Goal: Obtain resource: Download file/media

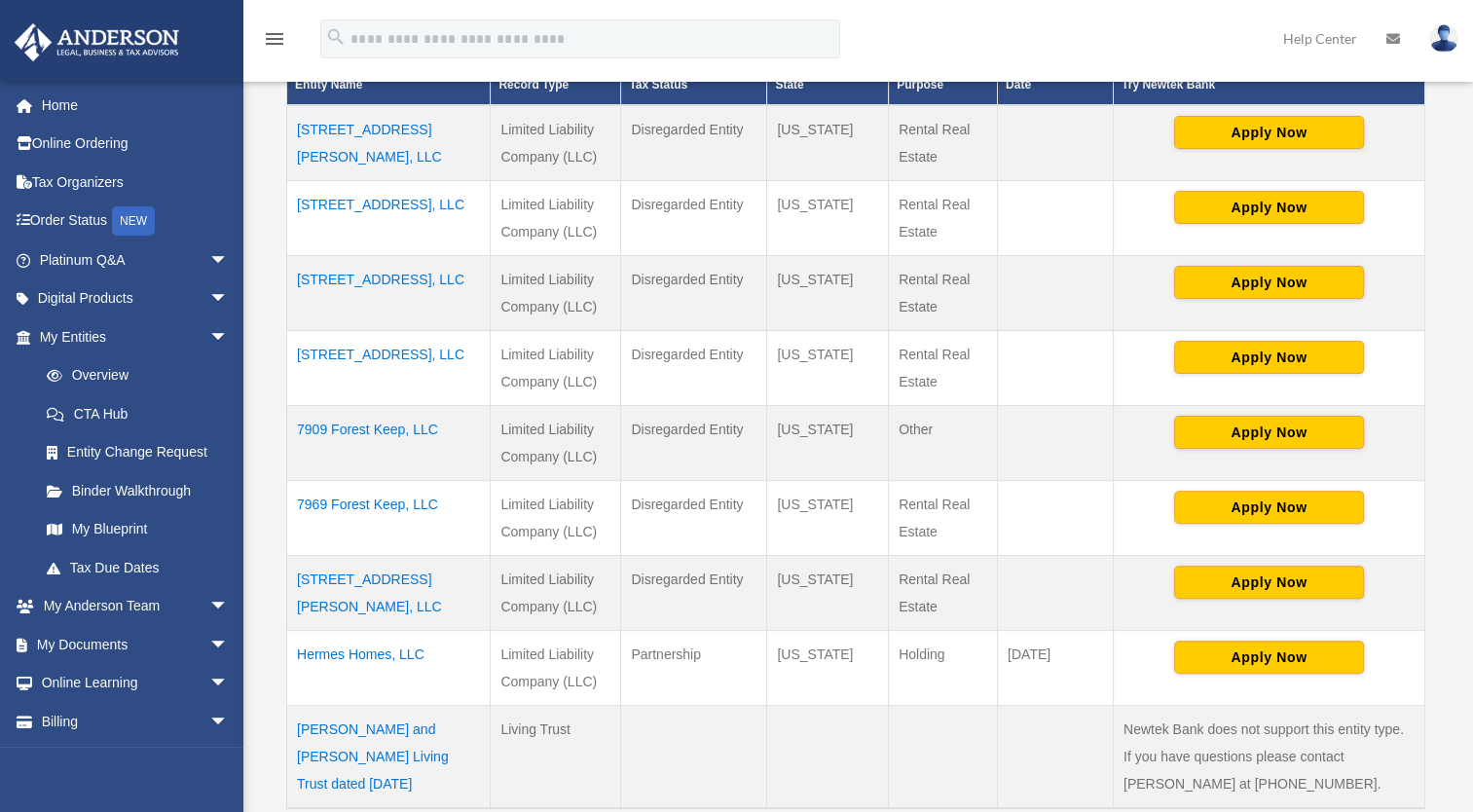
scroll to position [473, 0]
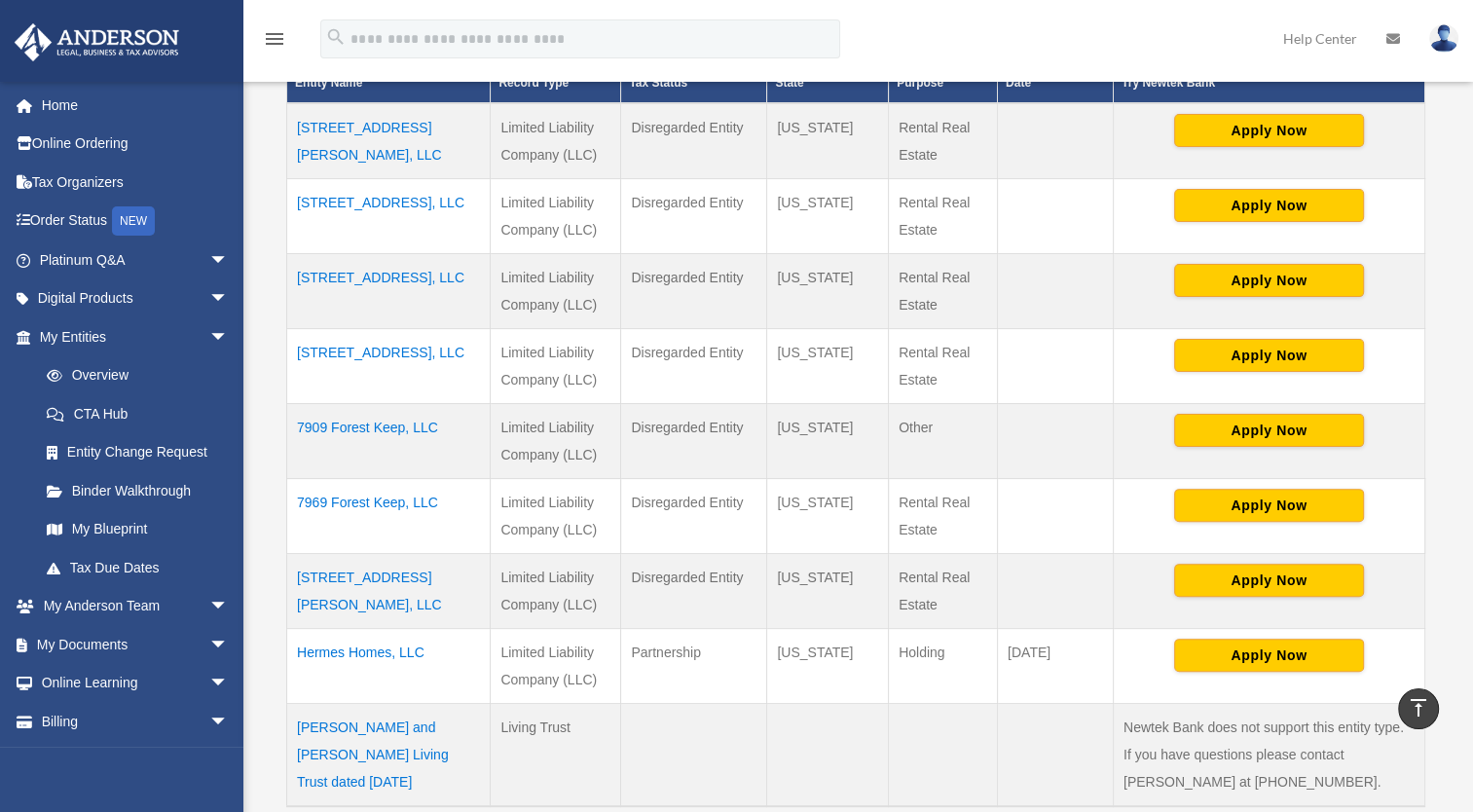
click at [375, 499] on td "7969 Forest Keep, LLC" at bounding box center [388, 515] width 204 height 75
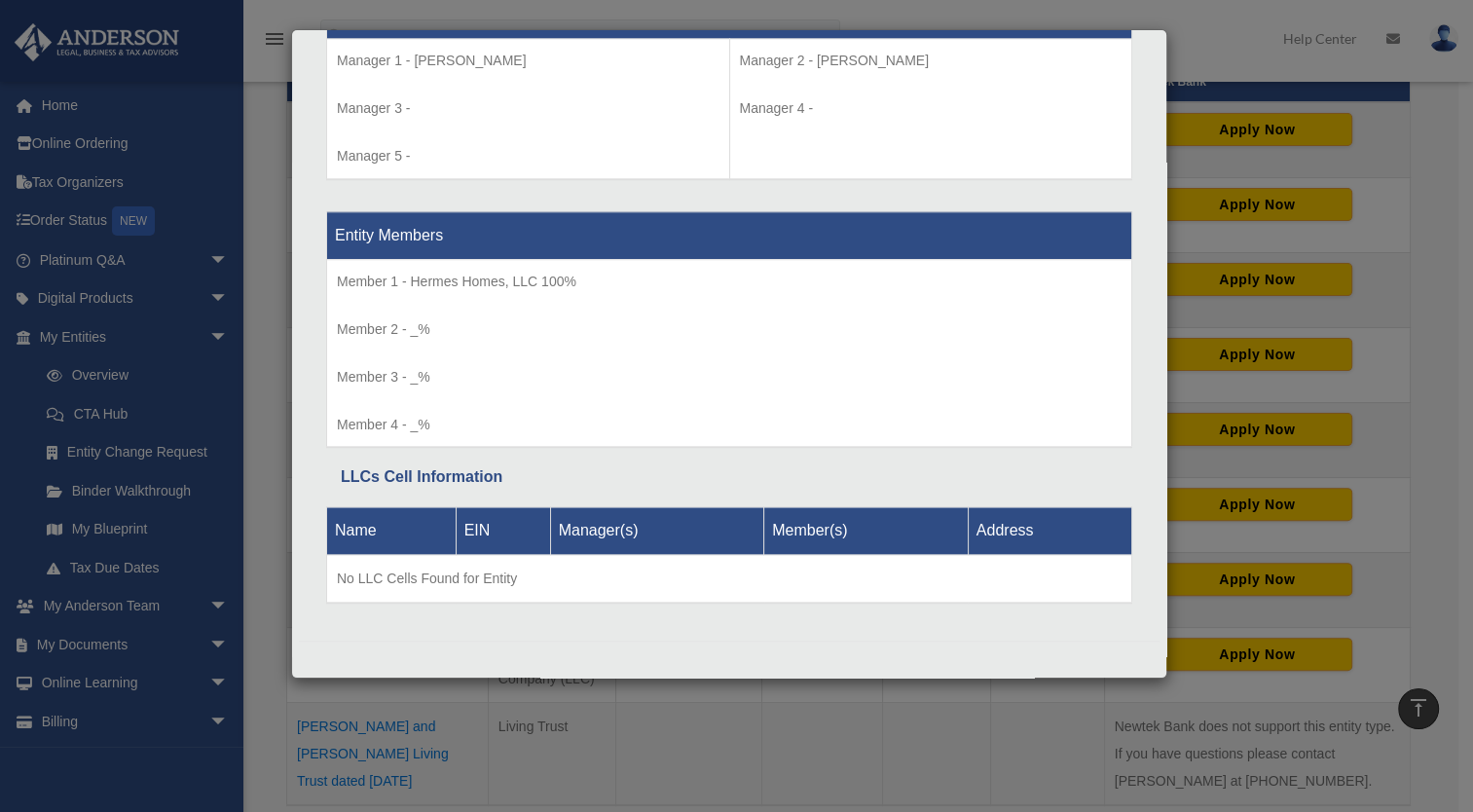
scroll to position [1861, 0]
click at [97, 642] on div "Details × Articles Sent Organizational Date" at bounding box center [736, 406] width 1473 height 812
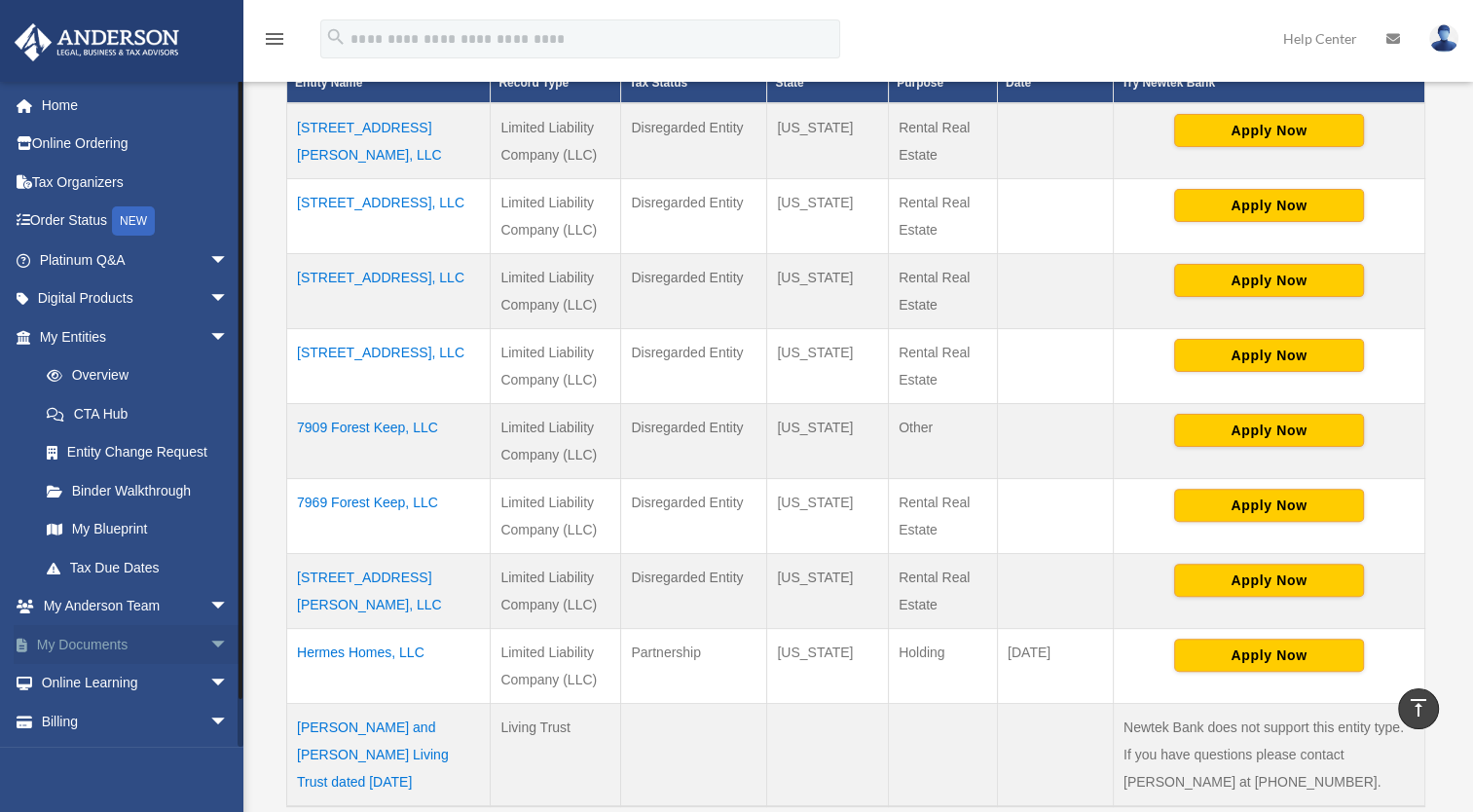
click at [97, 642] on link "My Documents arrow_drop_down" at bounding box center [136, 645] width 244 height 39
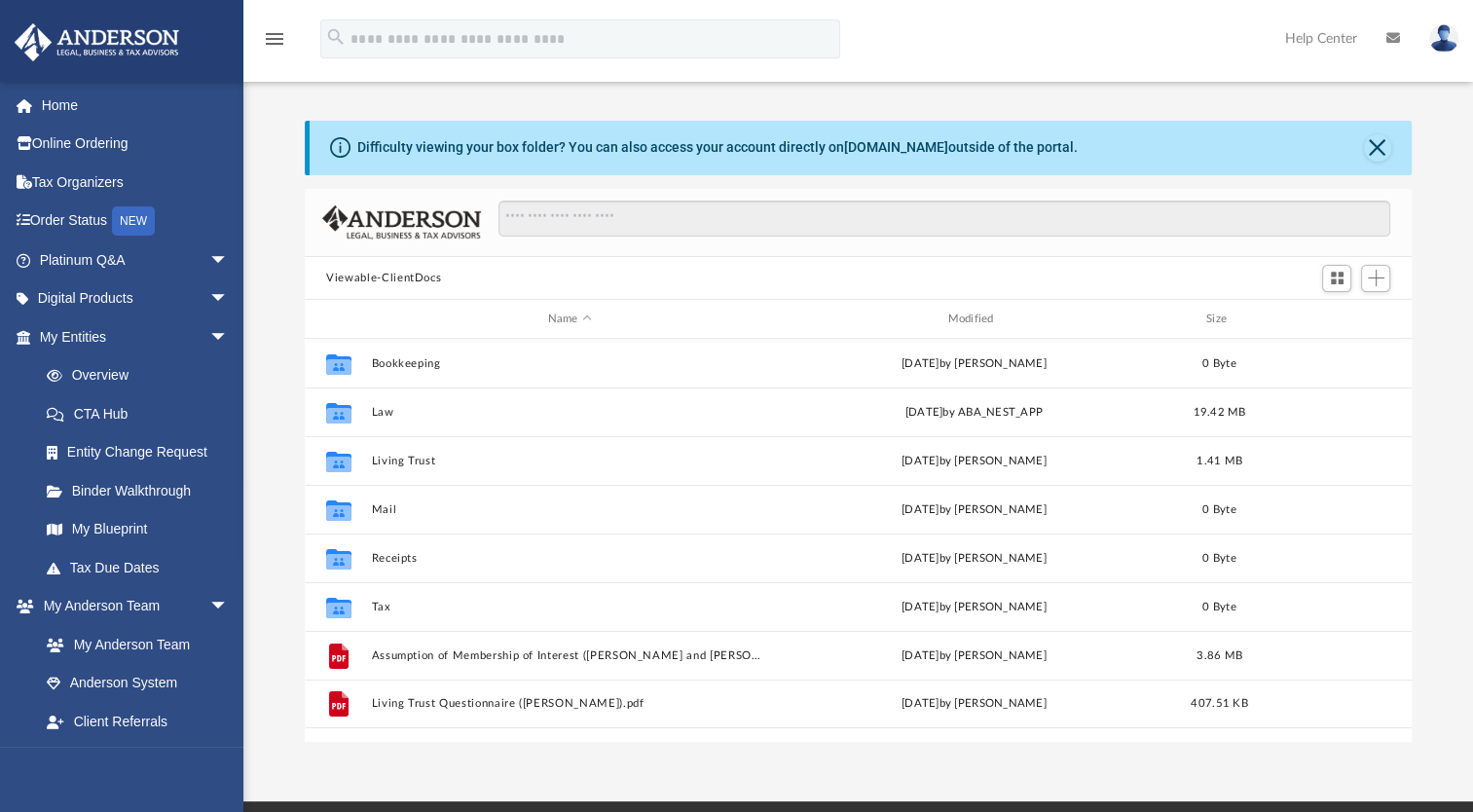
scroll to position [428, 1090]
click at [53, 107] on link "Home" at bounding box center [136, 105] width 244 height 39
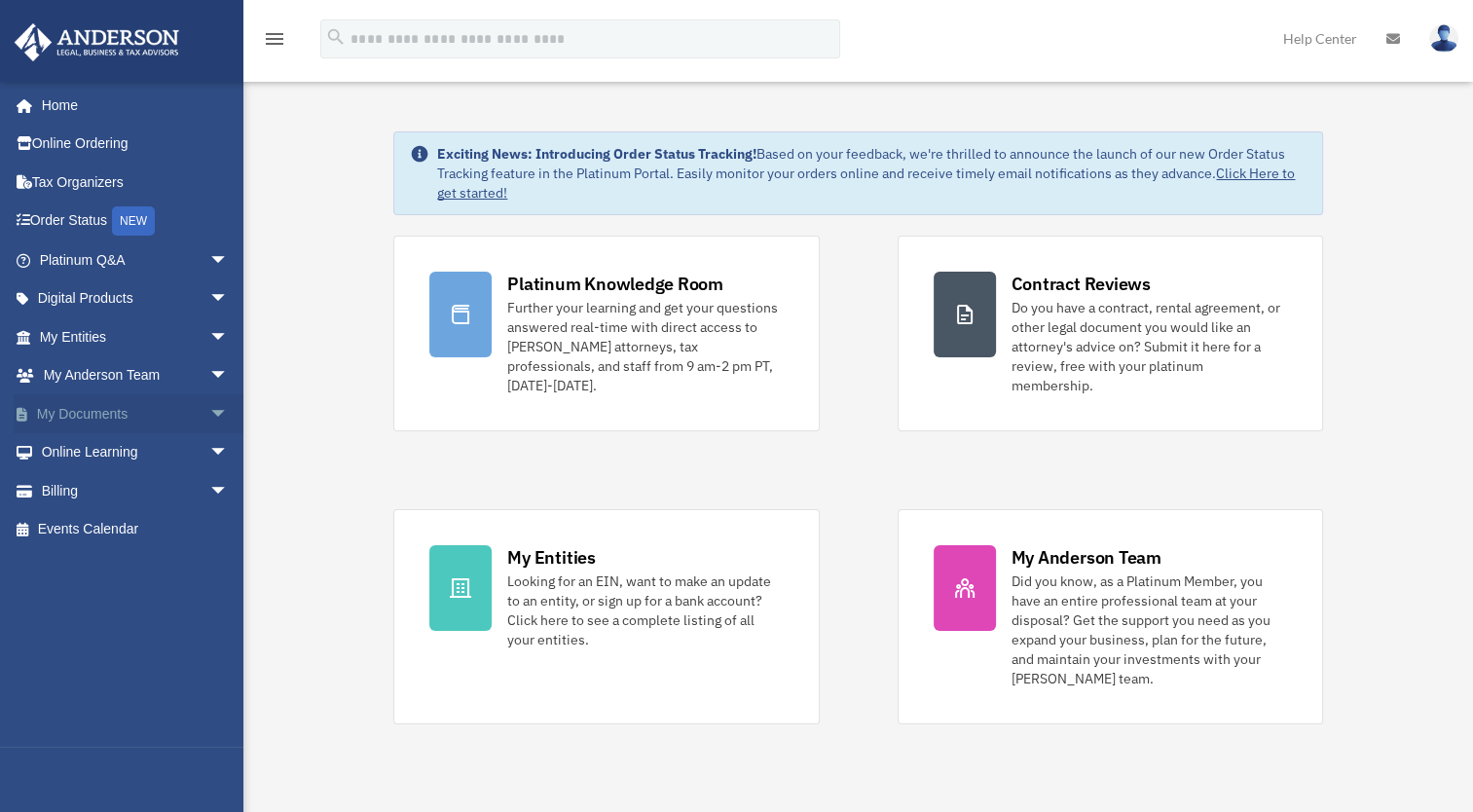
click at [209, 409] on span "arrow_drop_down" at bounding box center [229, 414] width 39 height 40
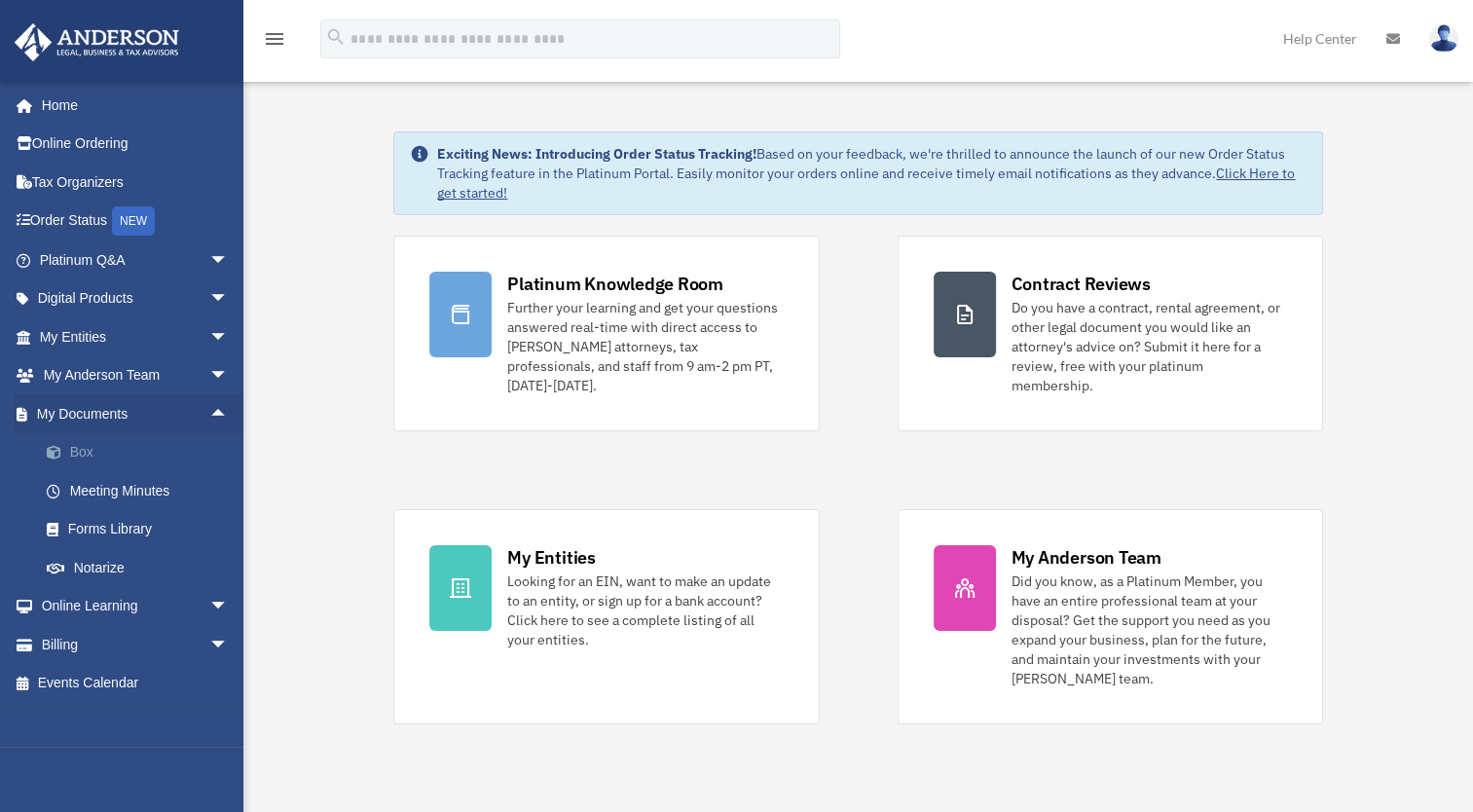
click at [81, 452] on link "Box" at bounding box center [143, 453] width 231 height 39
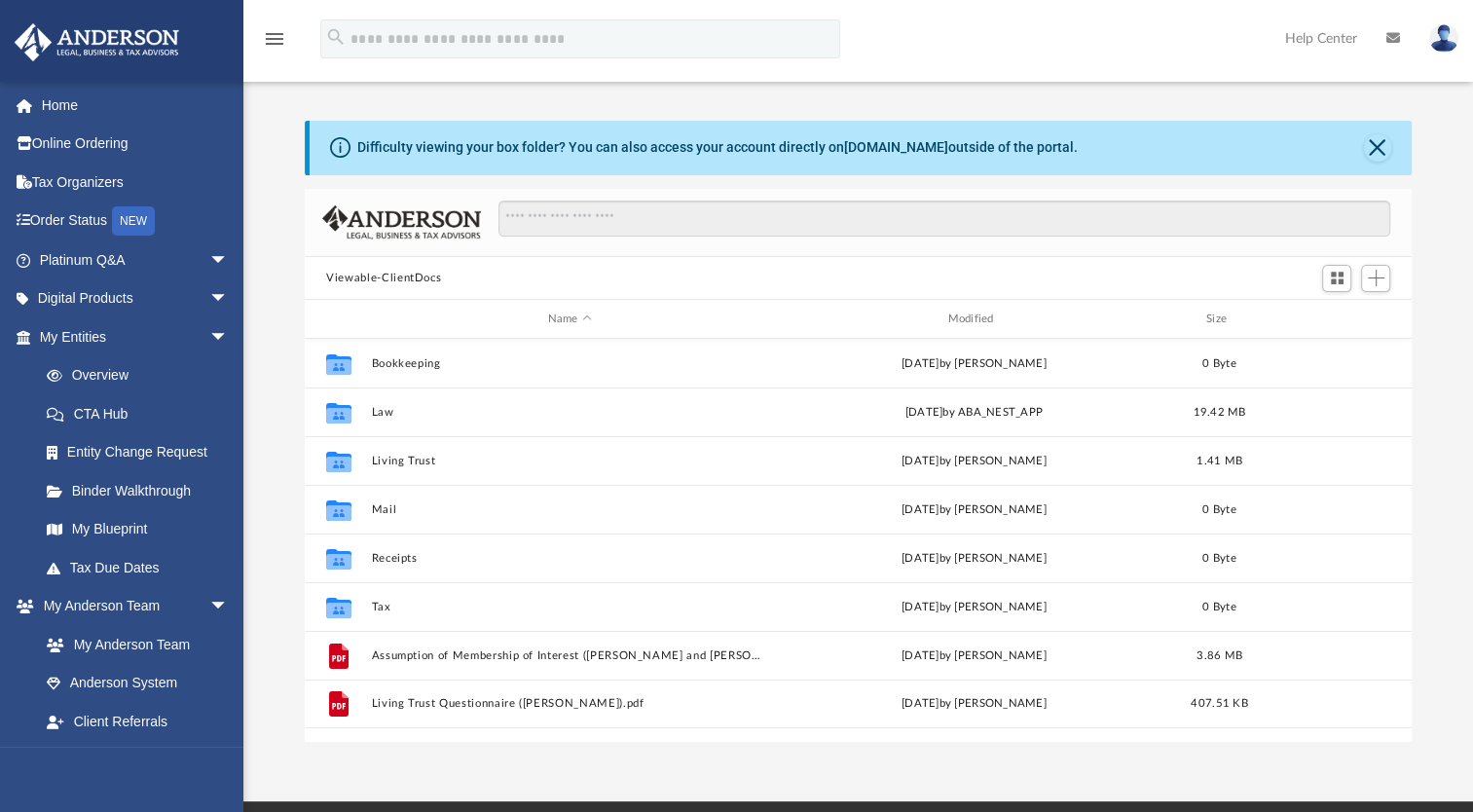
scroll to position [428, 1090]
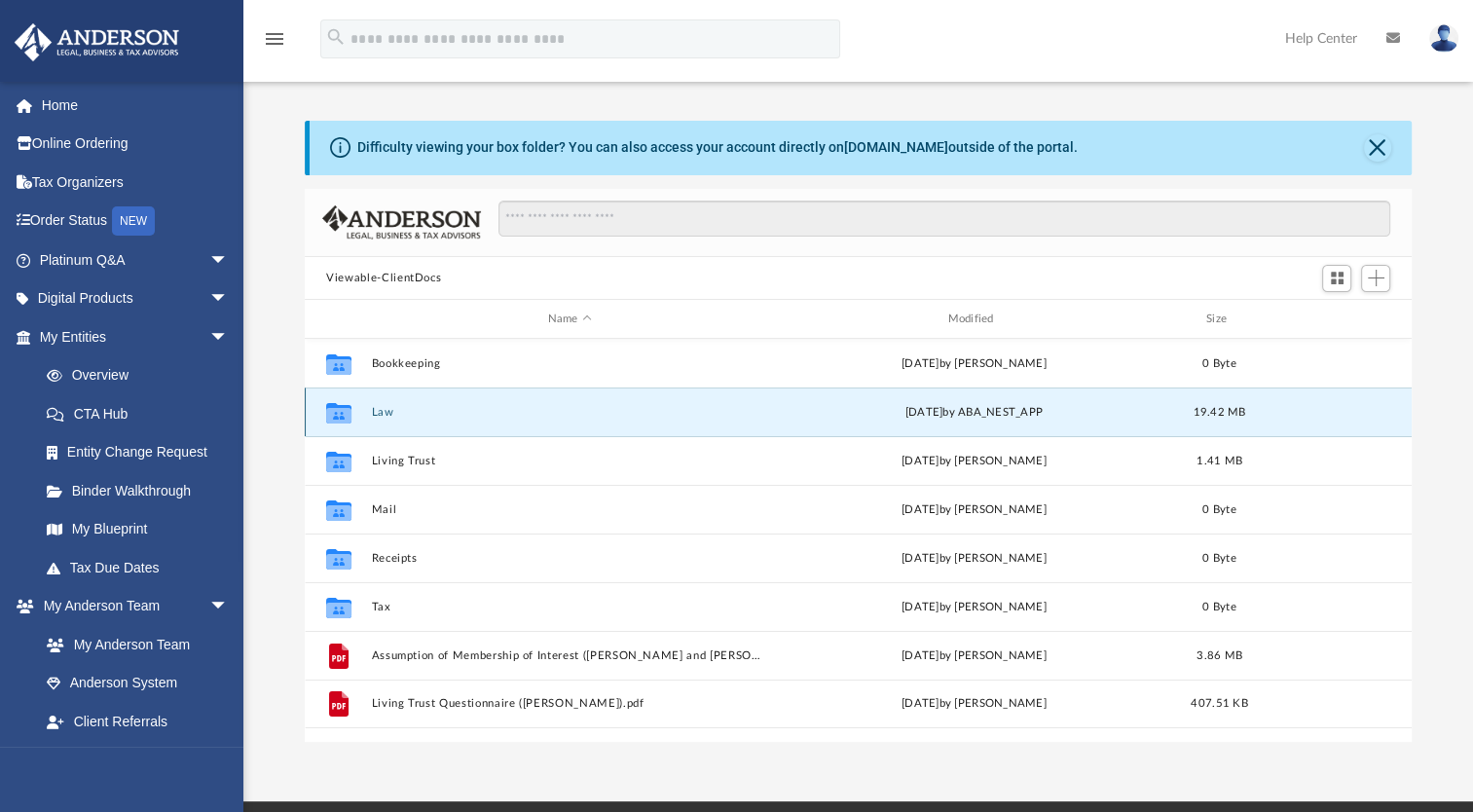
click at [383, 418] on button "Law" at bounding box center [569, 412] width 396 height 13
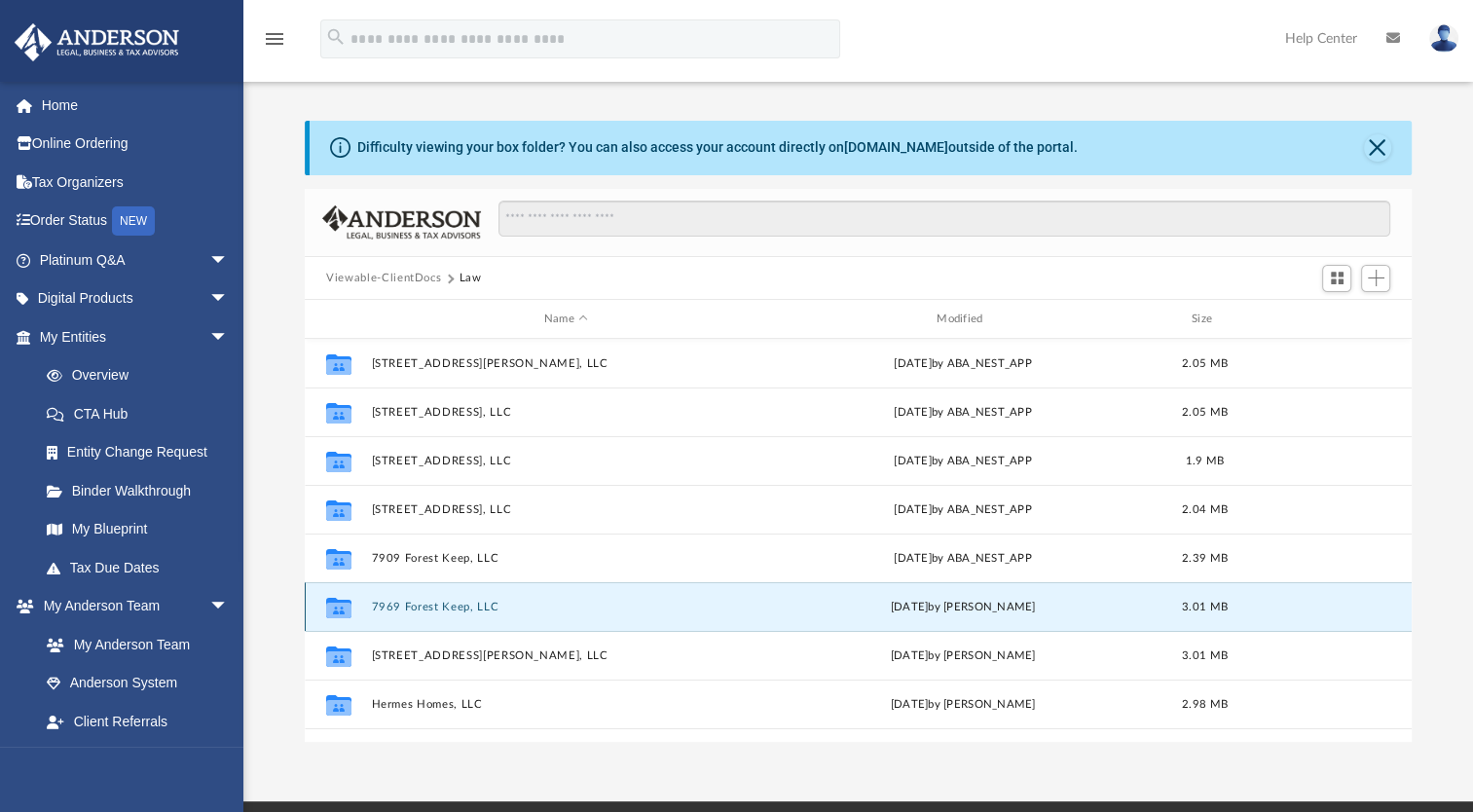
click at [440, 609] on button "7969 Forest Keep, LLC" at bounding box center [565, 607] width 388 height 13
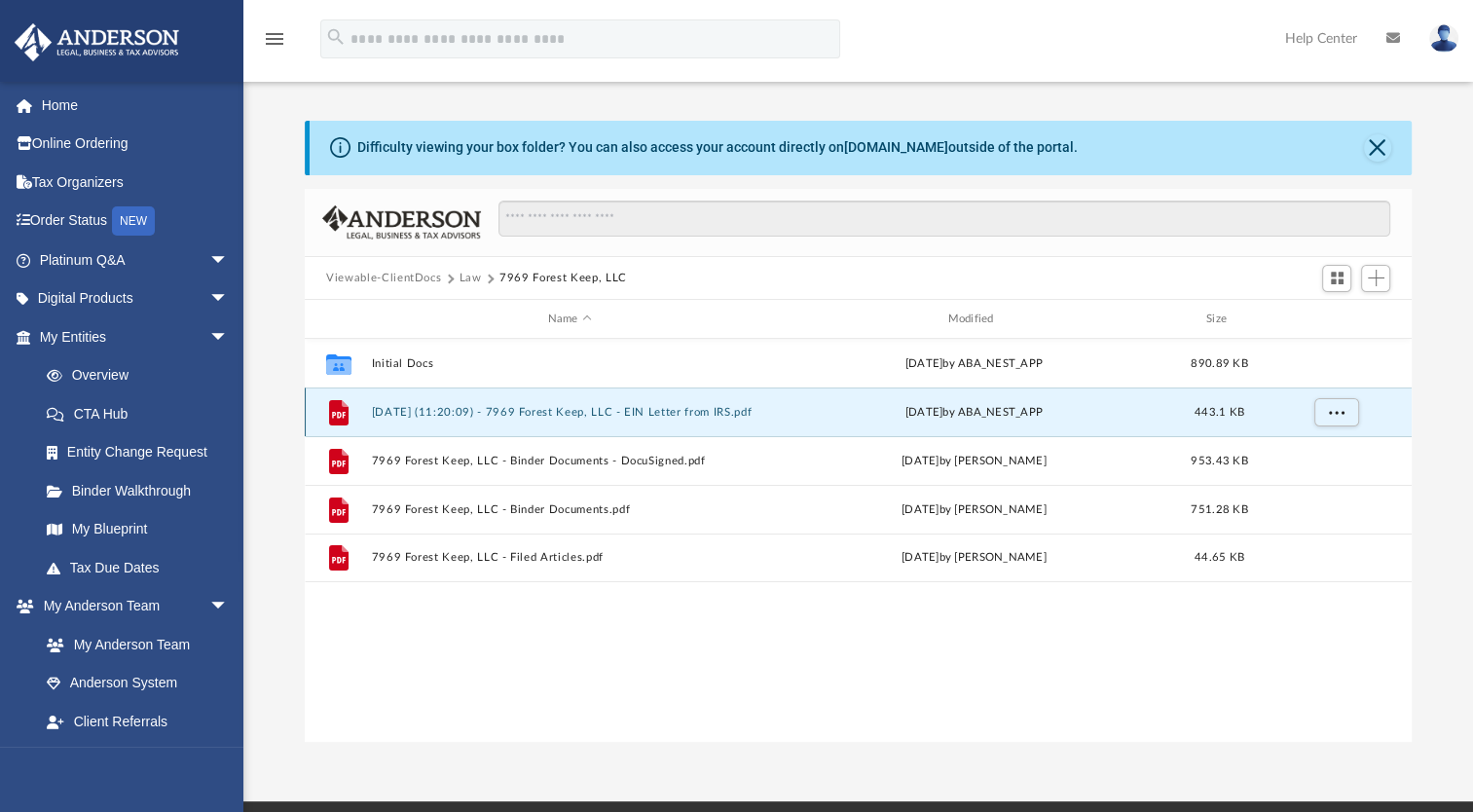
click at [524, 411] on button "2024.11.19 (11:20:09) - 7969 Forest Keep, LLC - EIN Letter from IRS.pdf" at bounding box center [569, 412] width 396 height 13
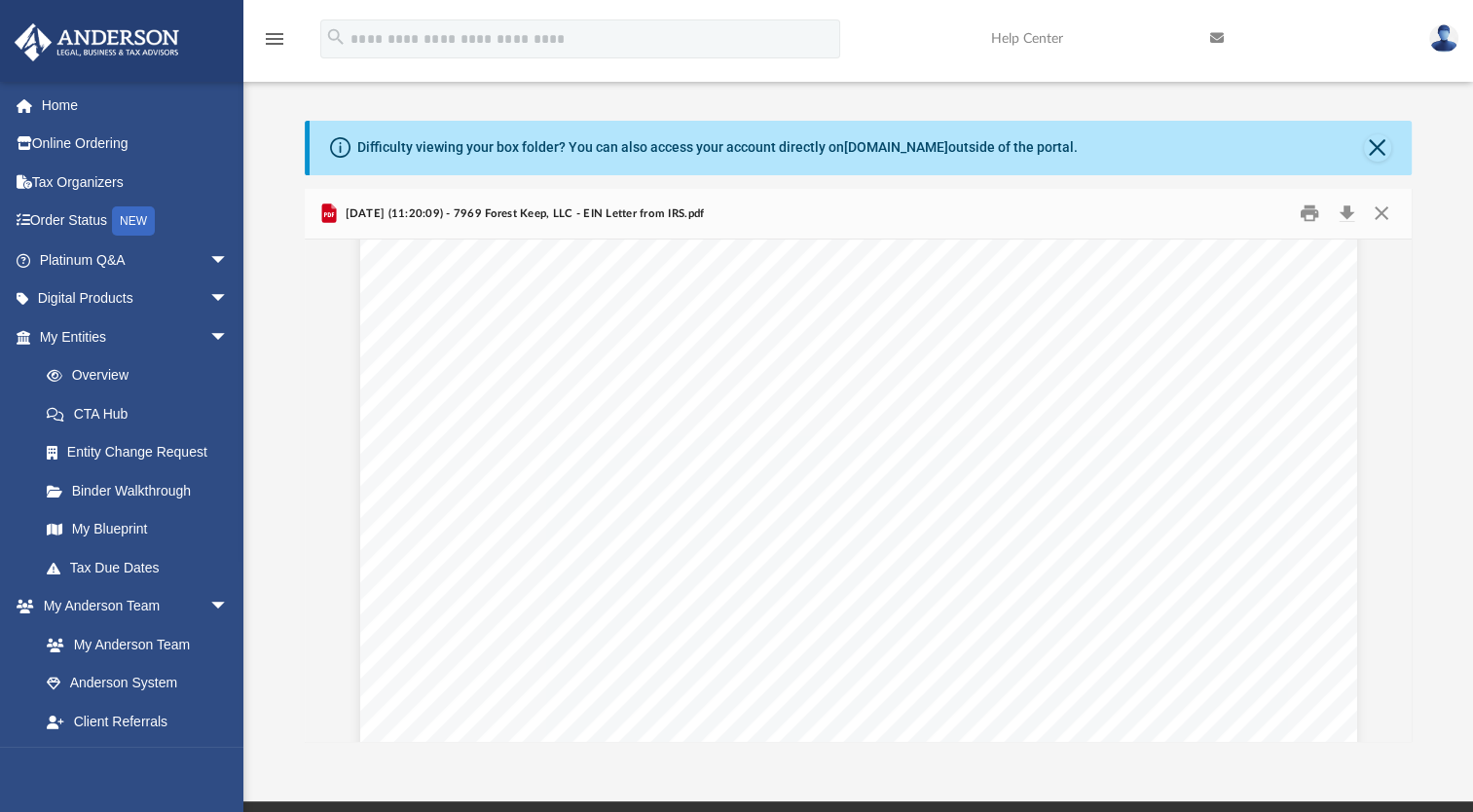
scroll to position [3434, 0]
click at [1378, 143] on button "Close" at bounding box center [1378, 148] width 28 height 28
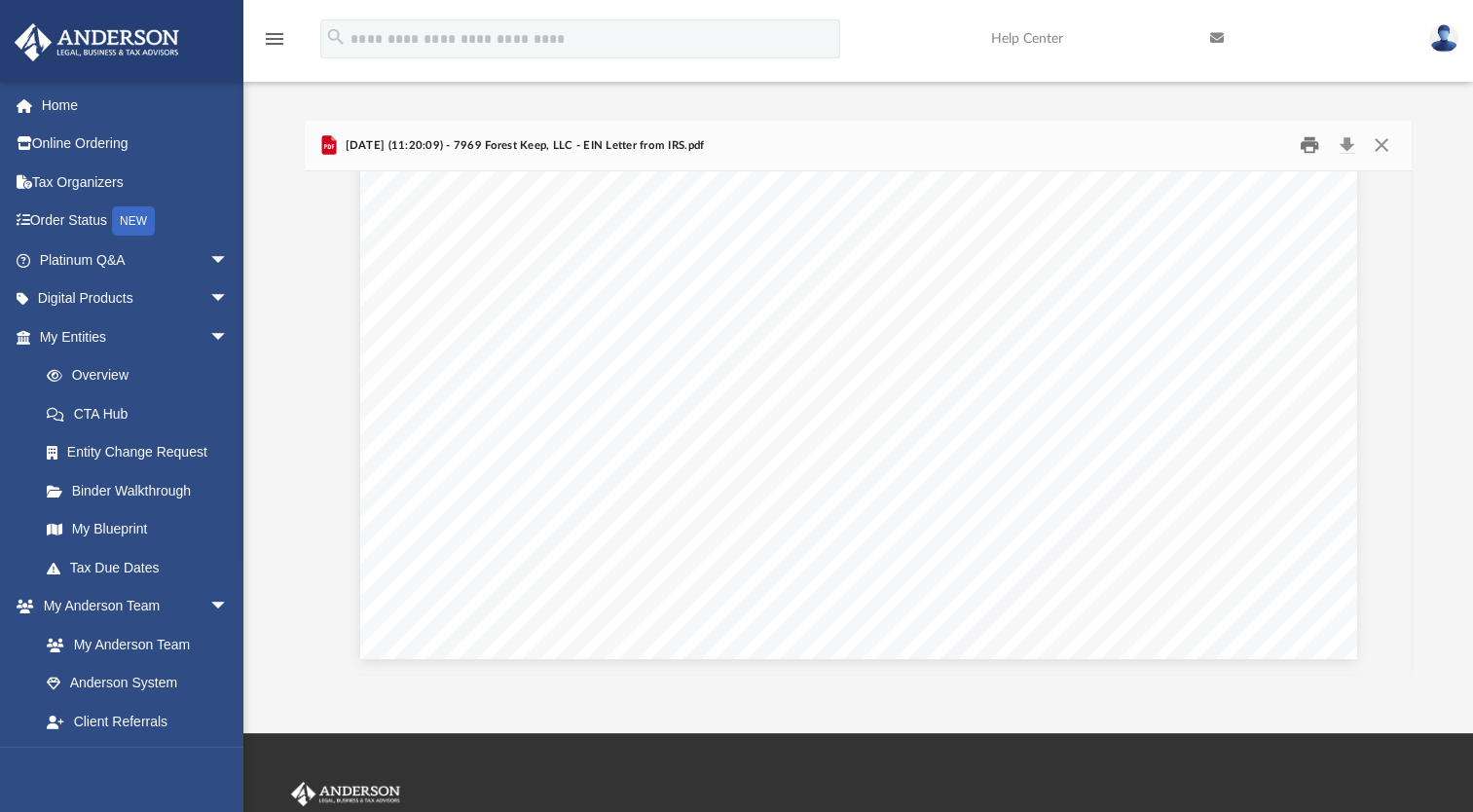
click at [1309, 146] on button "Print" at bounding box center [1310, 145] width 39 height 30
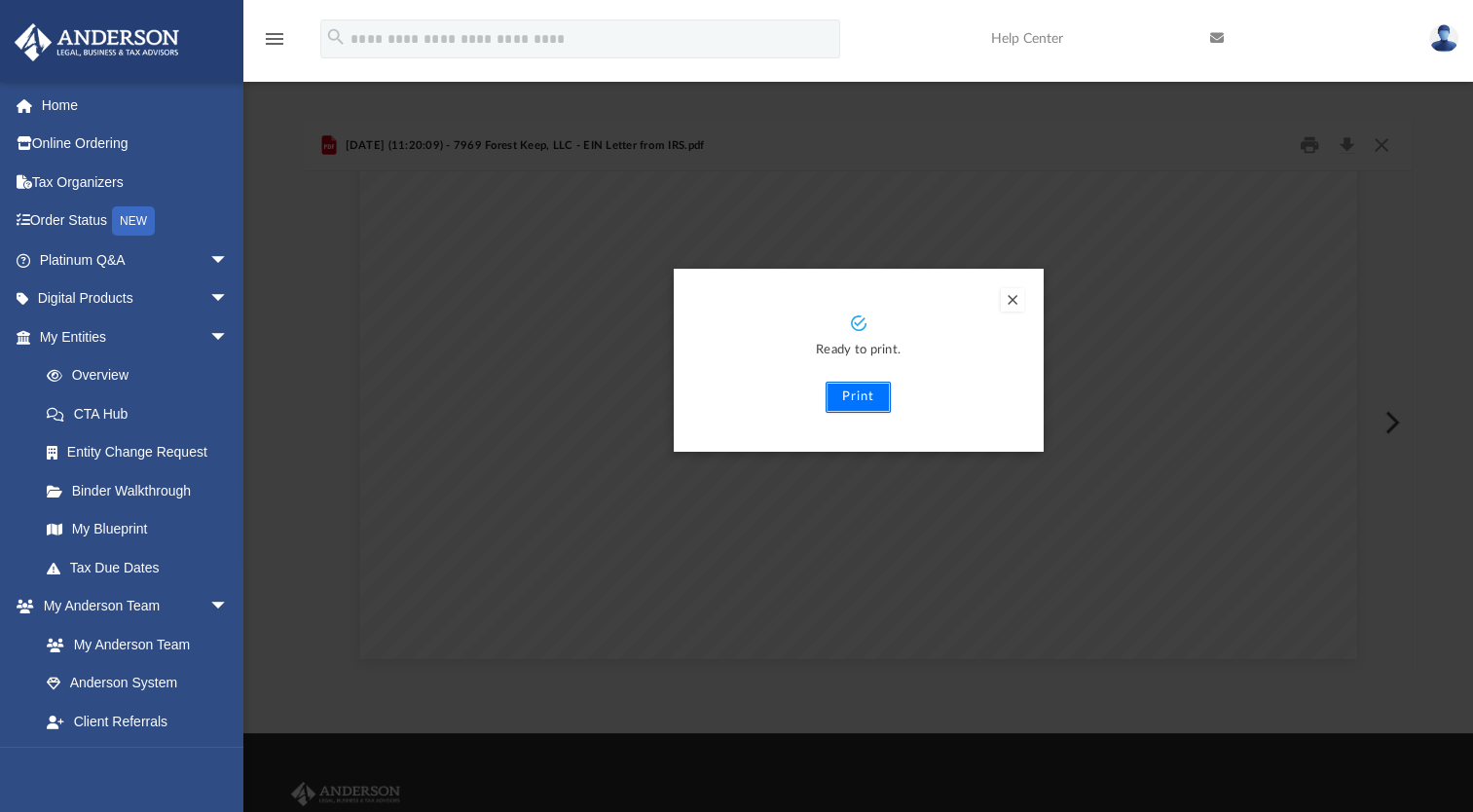
click at [854, 397] on button "Print" at bounding box center [857, 397] width 65 height 31
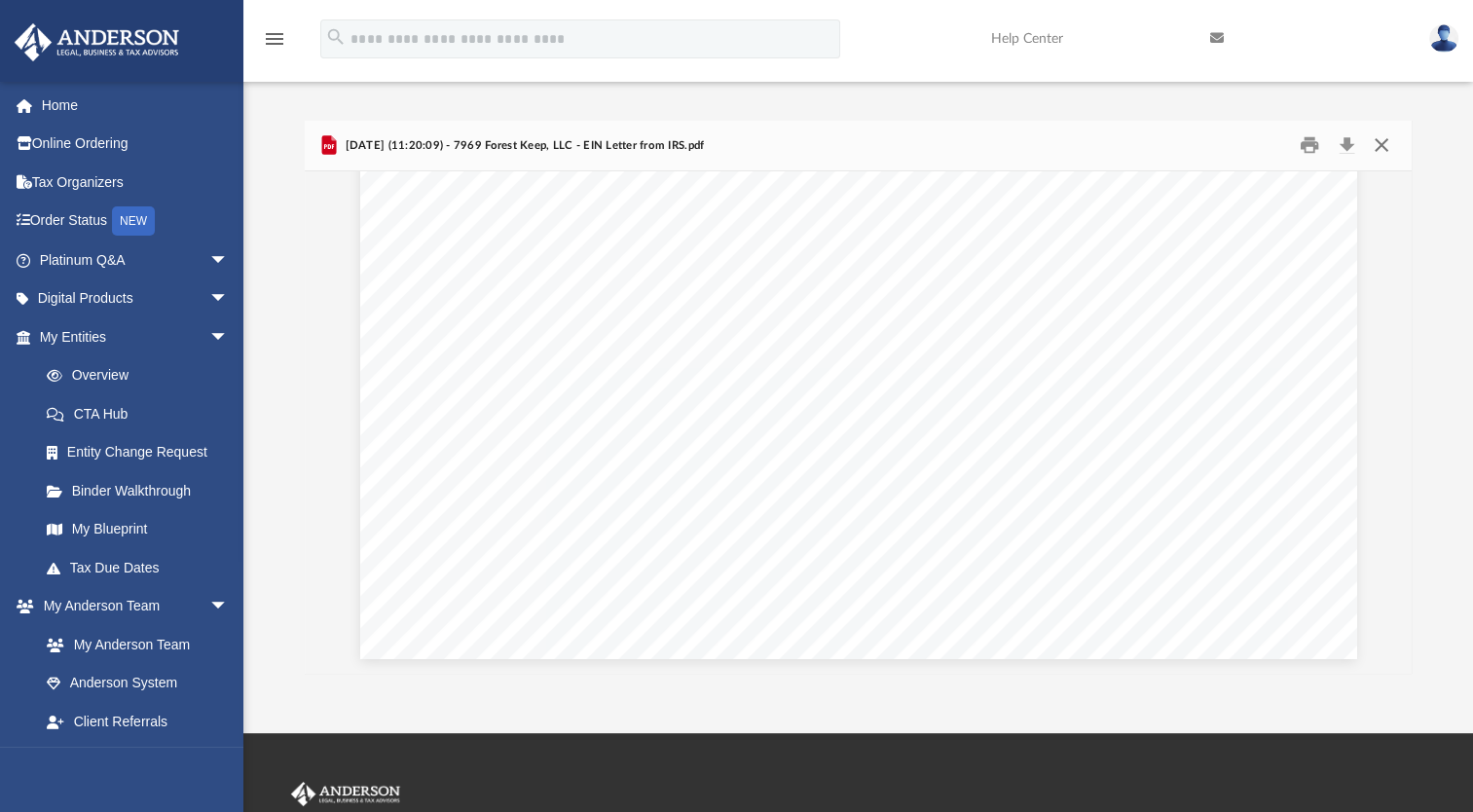
click at [1389, 147] on button "Close" at bounding box center [1381, 145] width 35 height 30
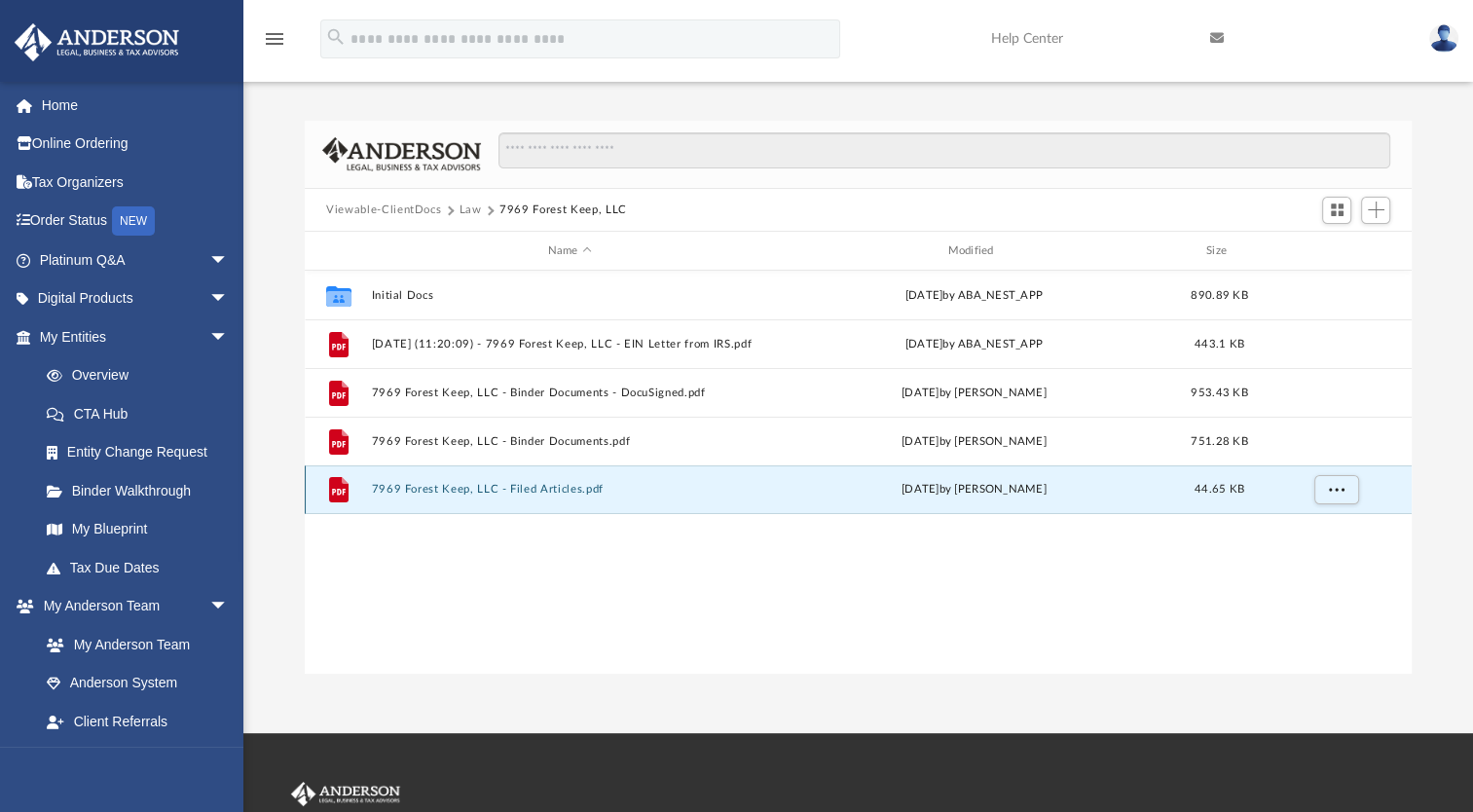
click at [521, 489] on button "7969 Forest Keep, LLC - Filed Articles.pdf" at bounding box center [569, 489] width 396 height 13
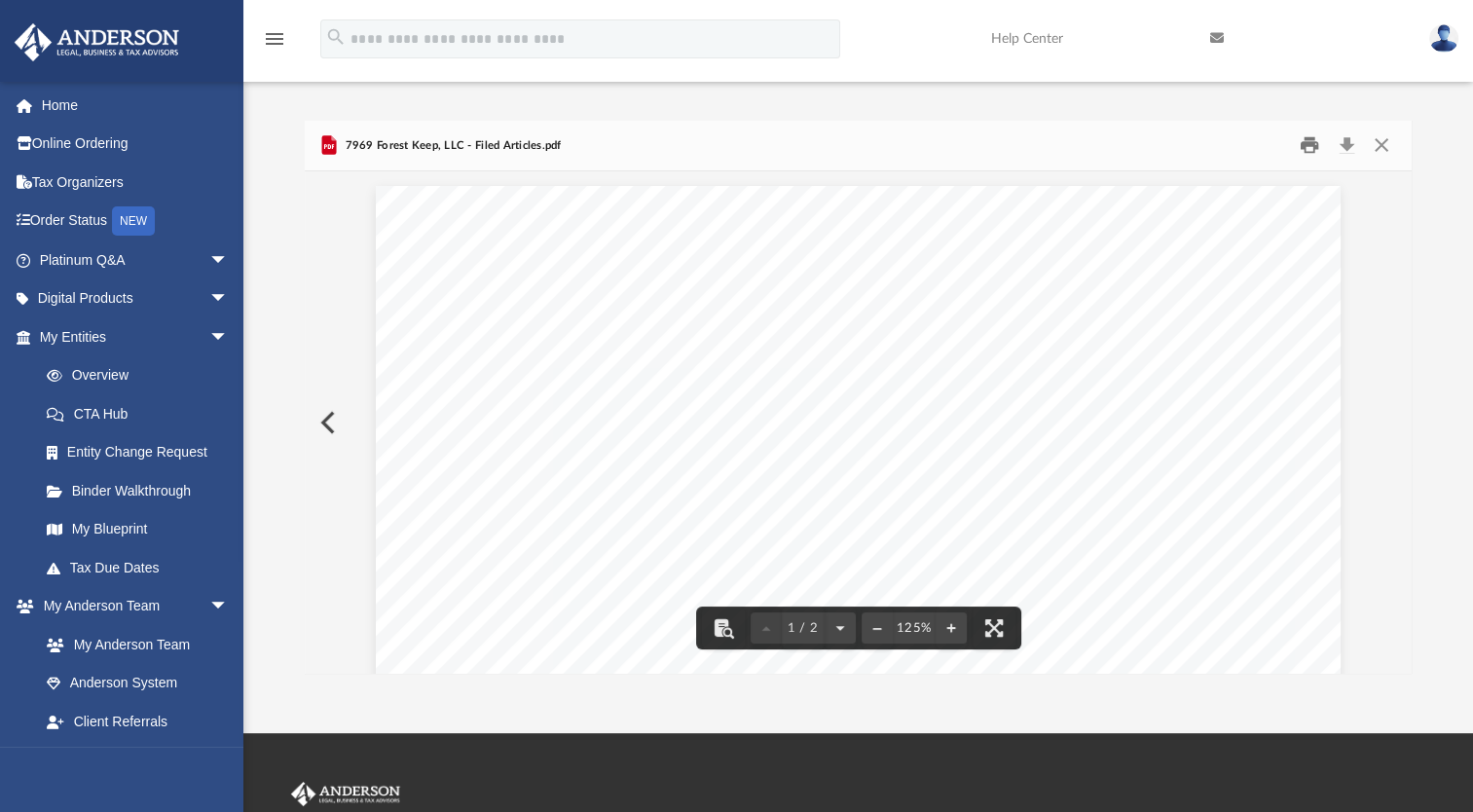
click at [1303, 149] on button "Print" at bounding box center [1310, 145] width 39 height 30
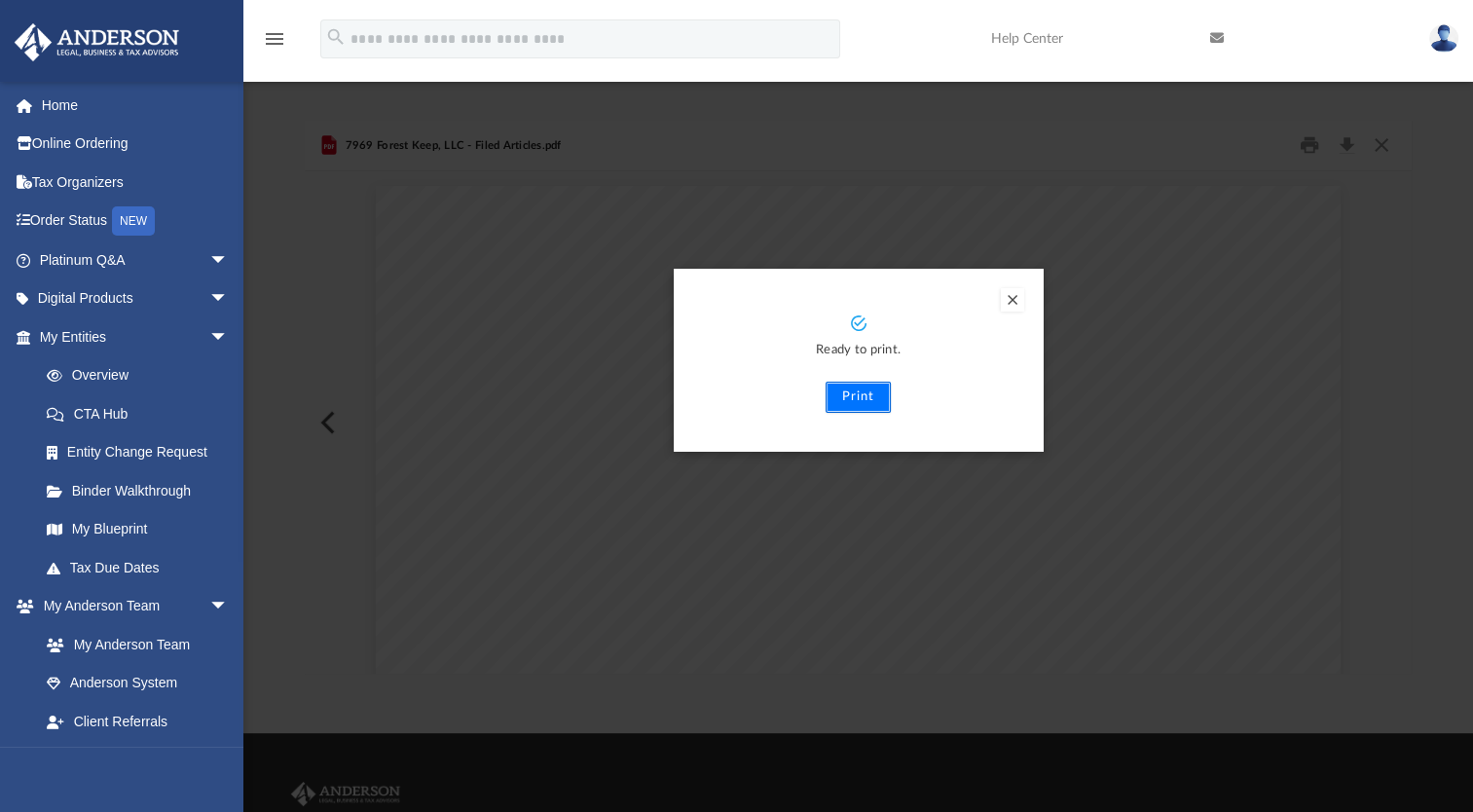
click at [856, 395] on button "Print" at bounding box center [857, 397] width 65 height 31
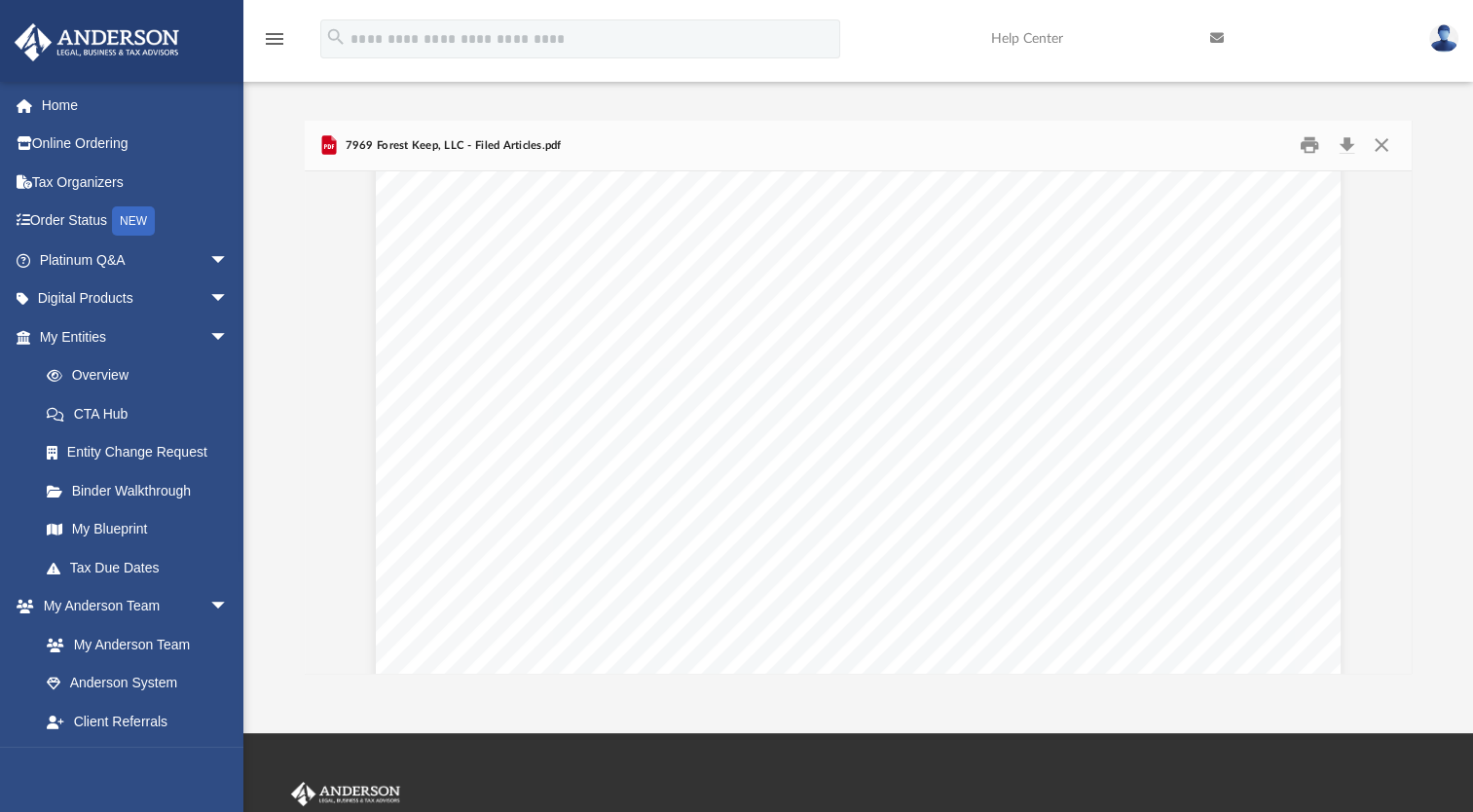
scroll to position [0, 0]
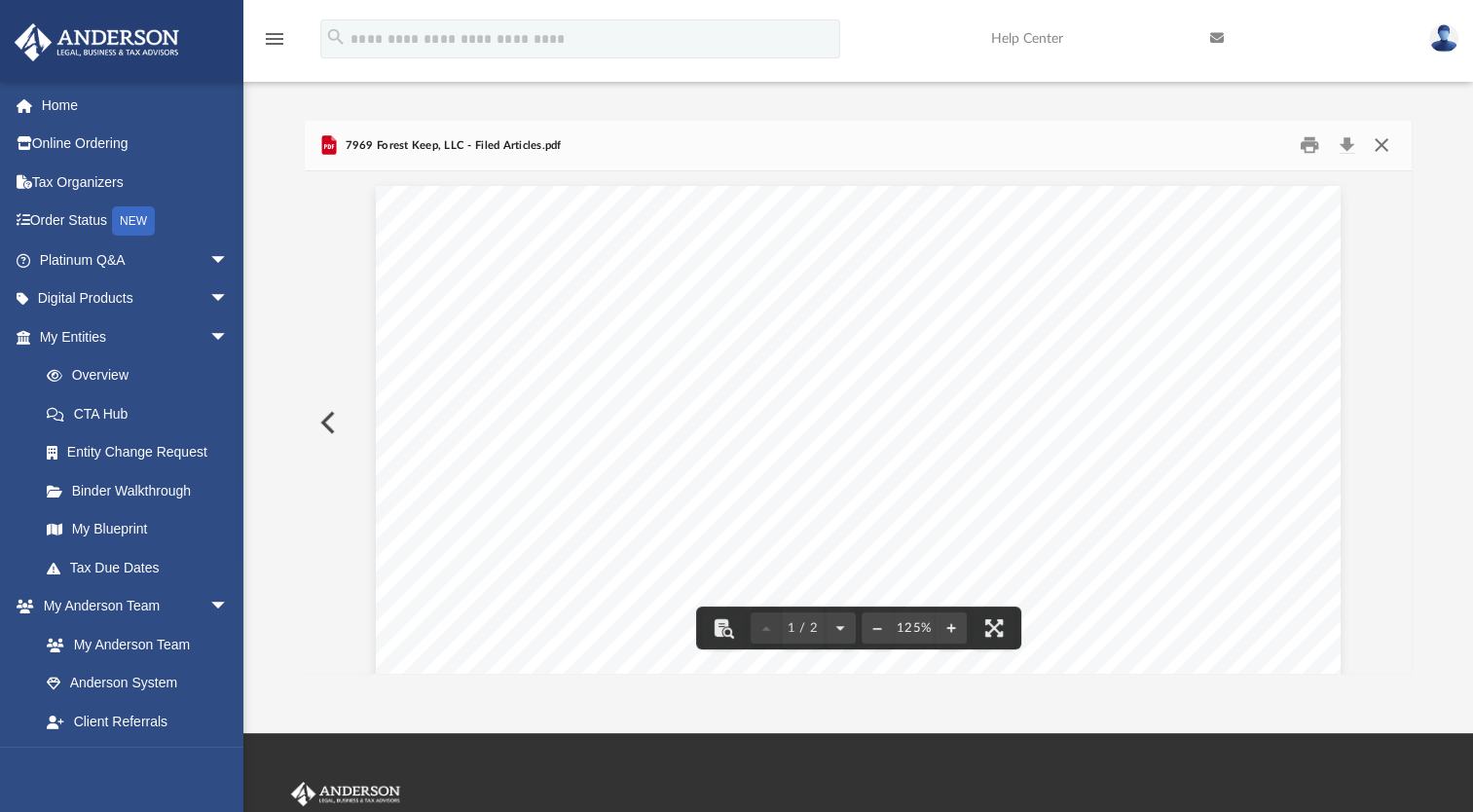
click at [1384, 145] on button "Close" at bounding box center [1381, 145] width 35 height 30
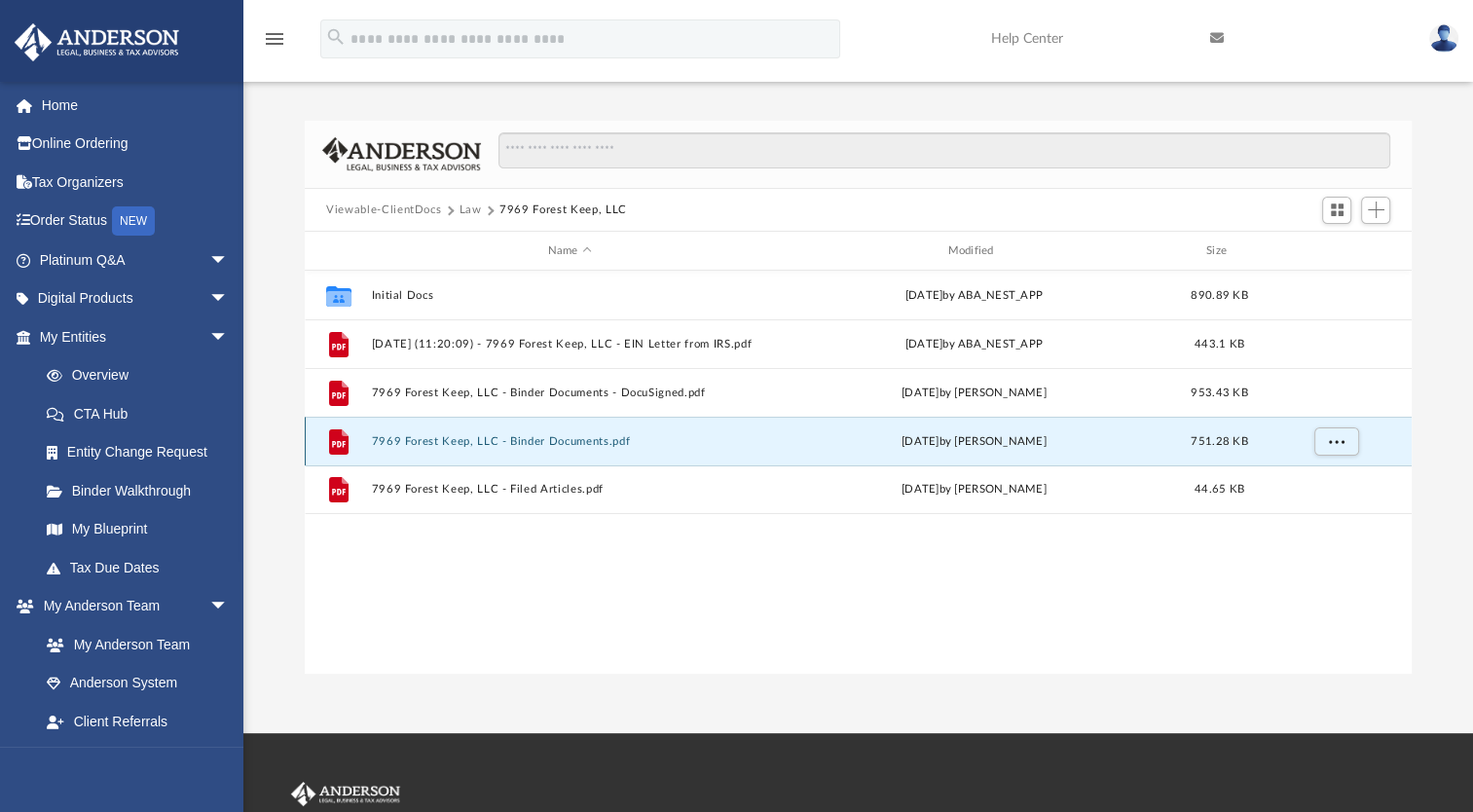
click at [534, 435] on button "7969 Forest Keep, LLC - Binder Documents.pdf" at bounding box center [569, 441] width 396 height 13
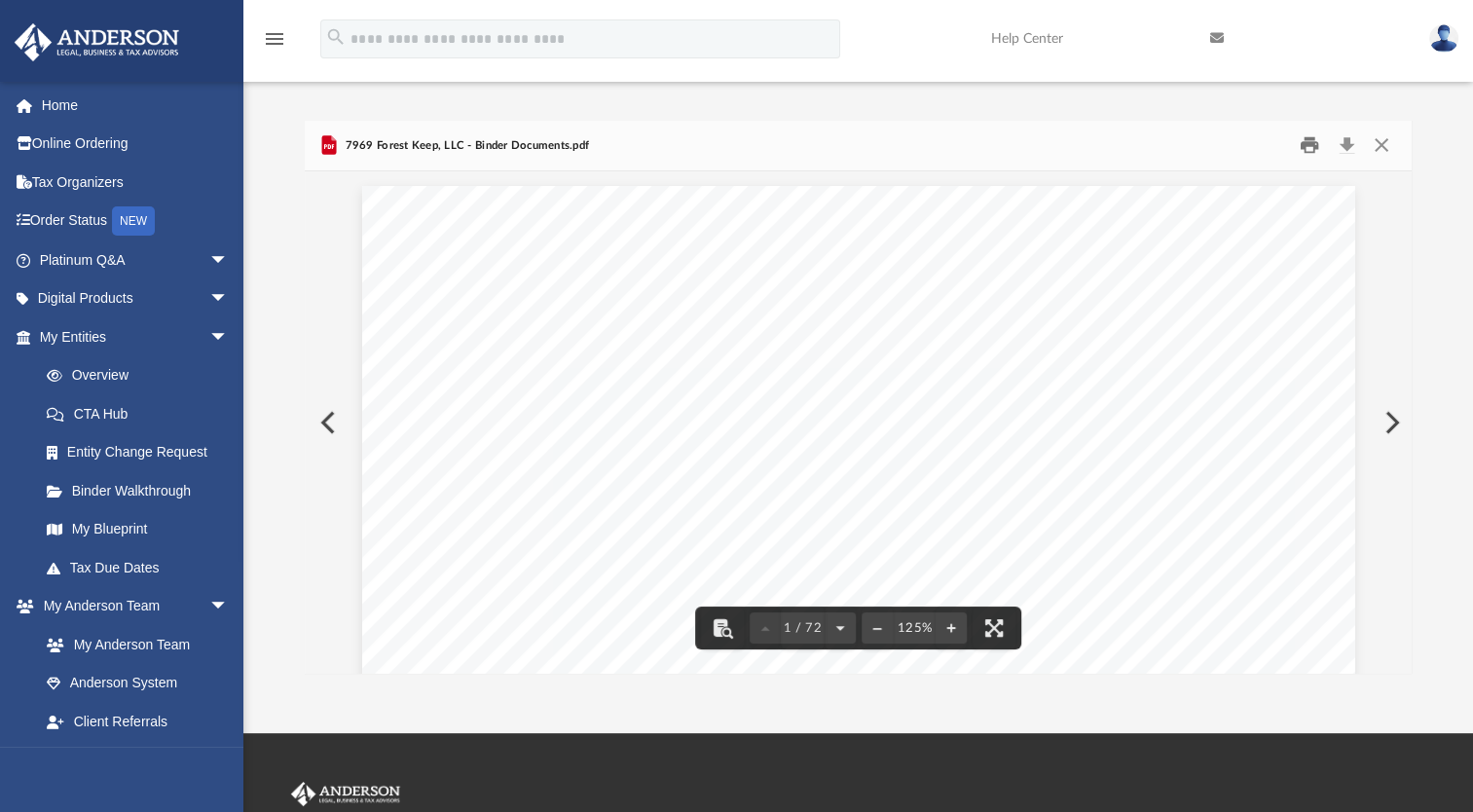
click at [1307, 145] on button "Print" at bounding box center [1310, 145] width 39 height 30
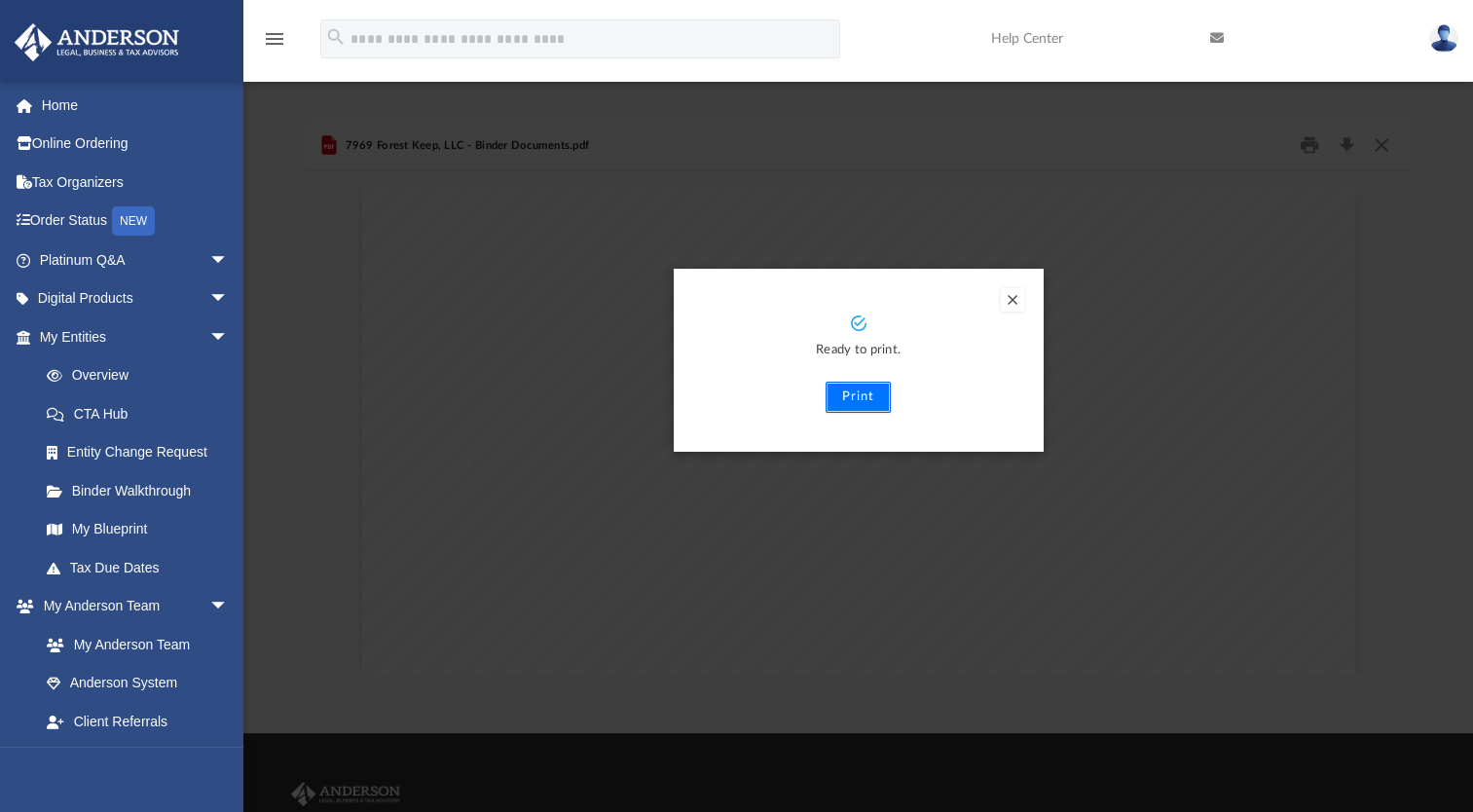
click at [860, 398] on button "Print" at bounding box center [857, 397] width 65 height 31
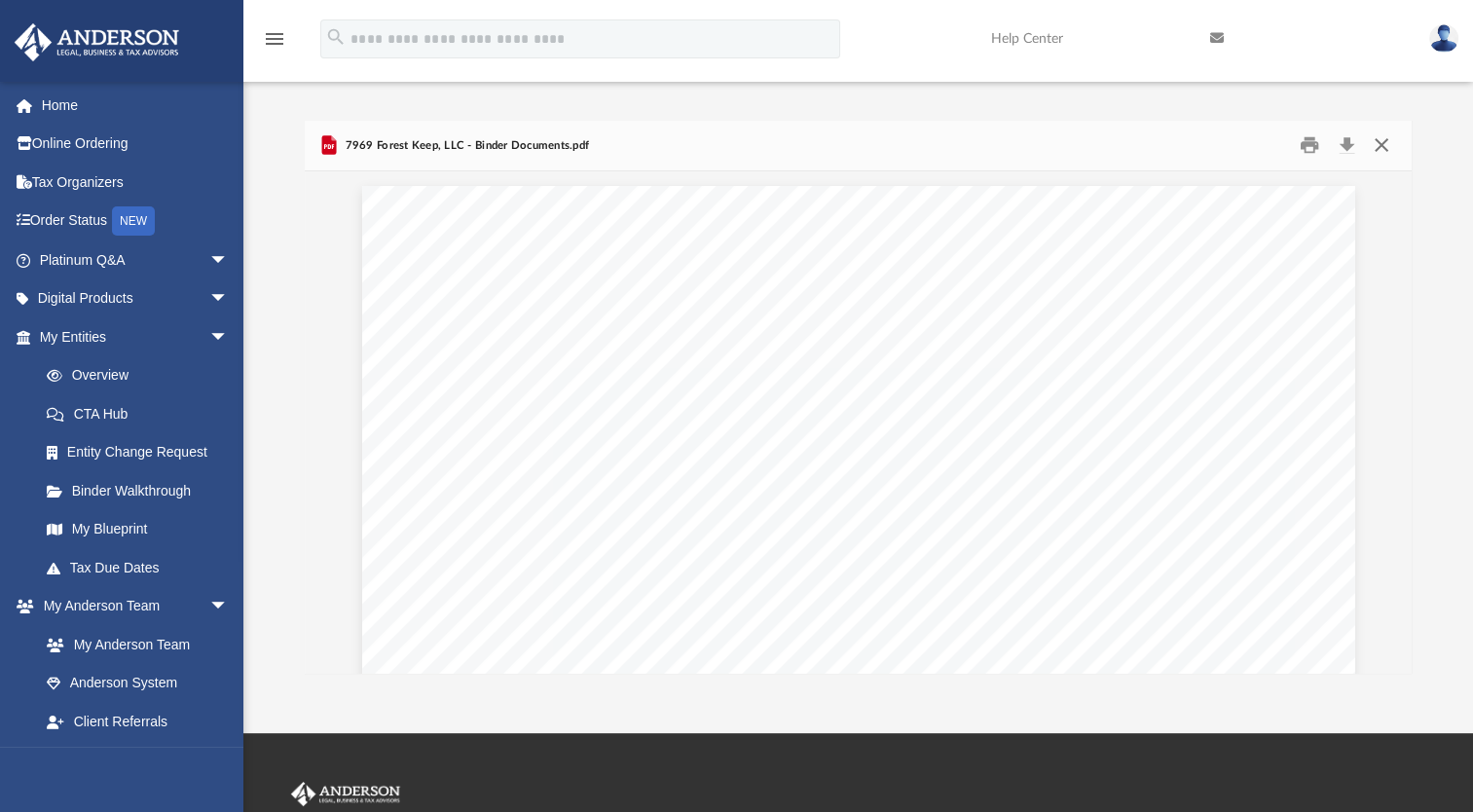
click at [1378, 145] on button "Close" at bounding box center [1381, 145] width 35 height 30
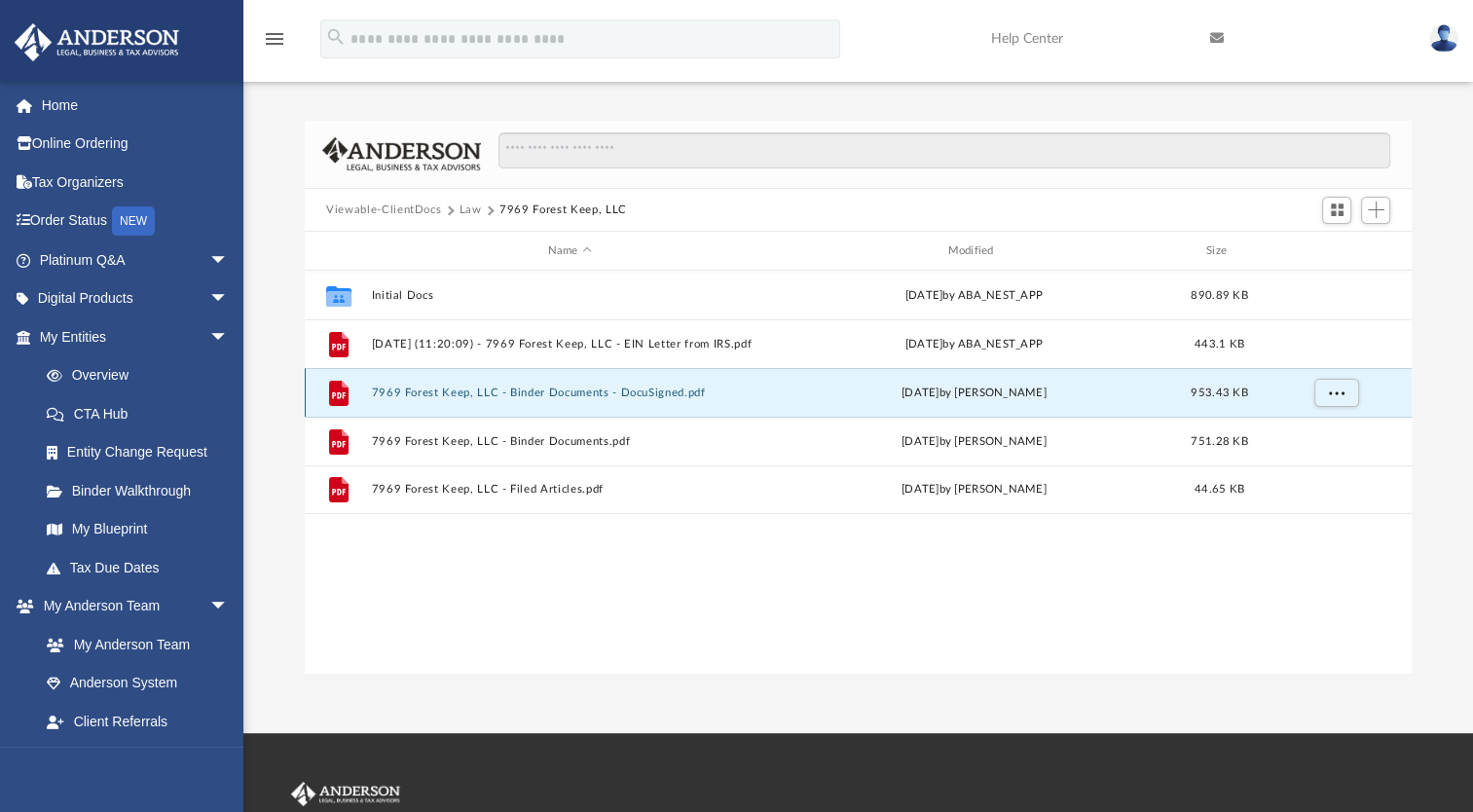
click at [457, 391] on button "7969 Forest Keep, LLC - Binder Documents - DocuSigned.pdf" at bounding box center [569, 392] width 396 height 13
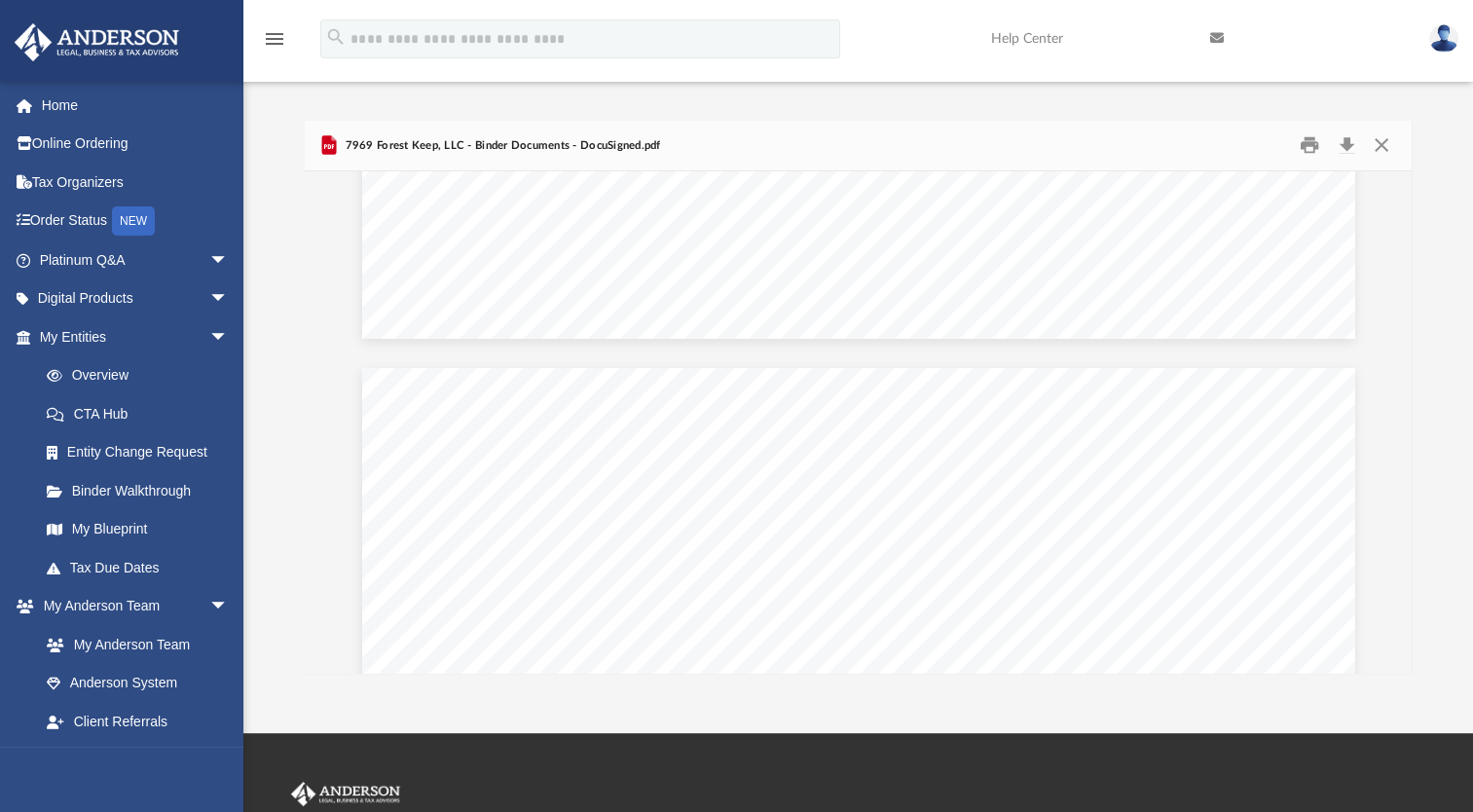
scroll to position [3850, 0]
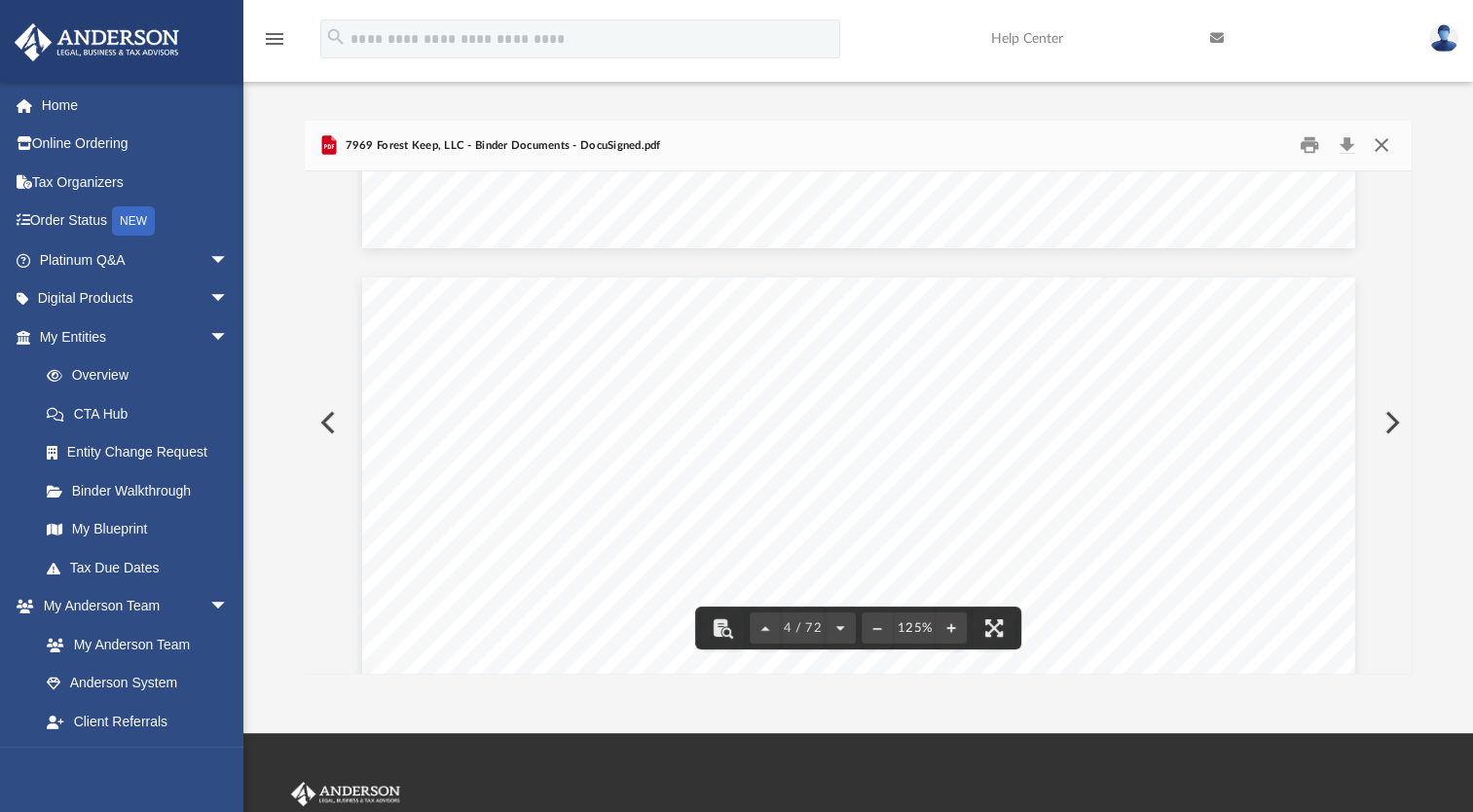
click at [1381, 145] on button "Close" at bounding box center [1381, 145] width 35 height 30
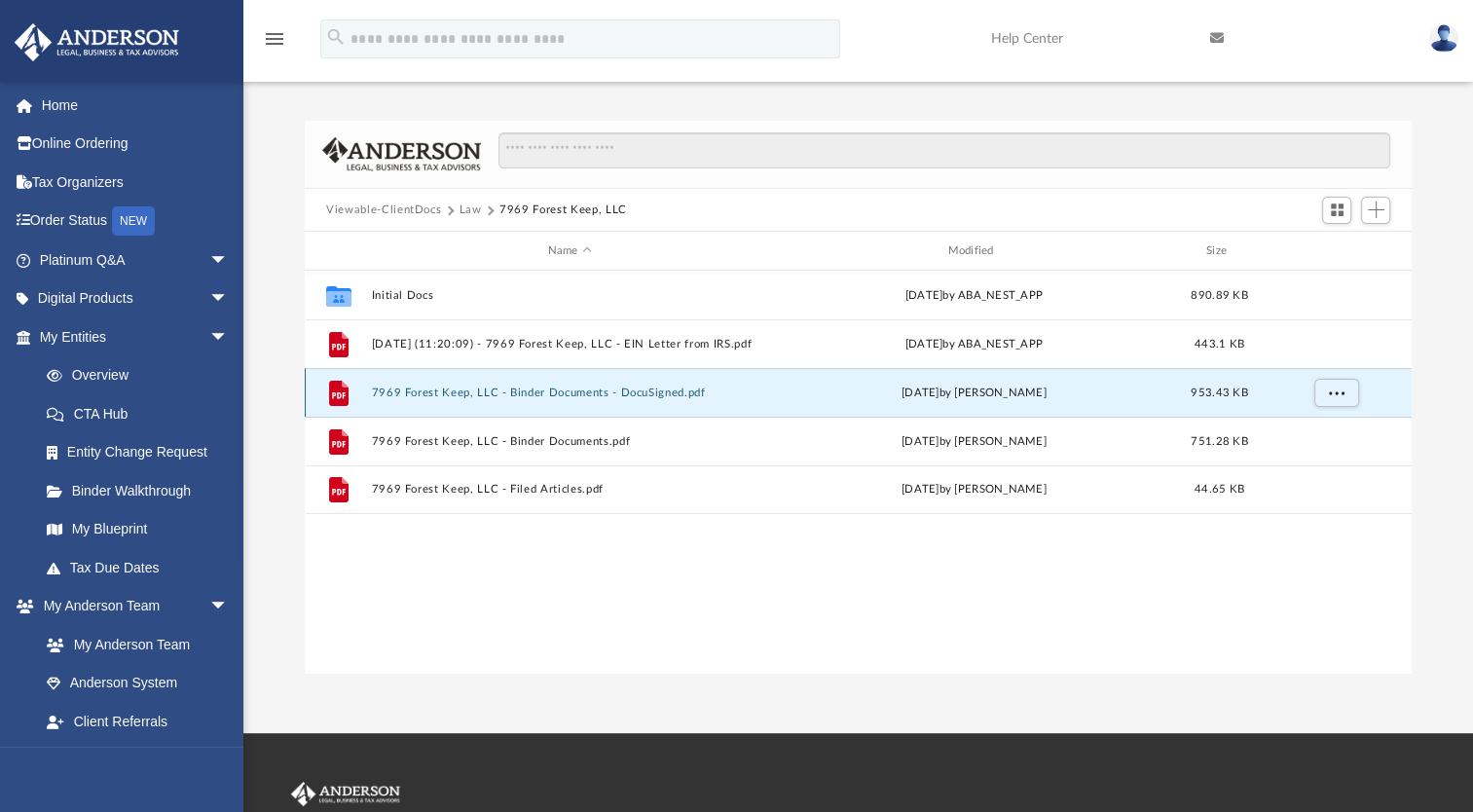
click at [433, 394] on button "7969 Forest Keep, LLC - Binder Documents - DocuSigned.pdf" at bounding box center [569, 392] width 396 height 13
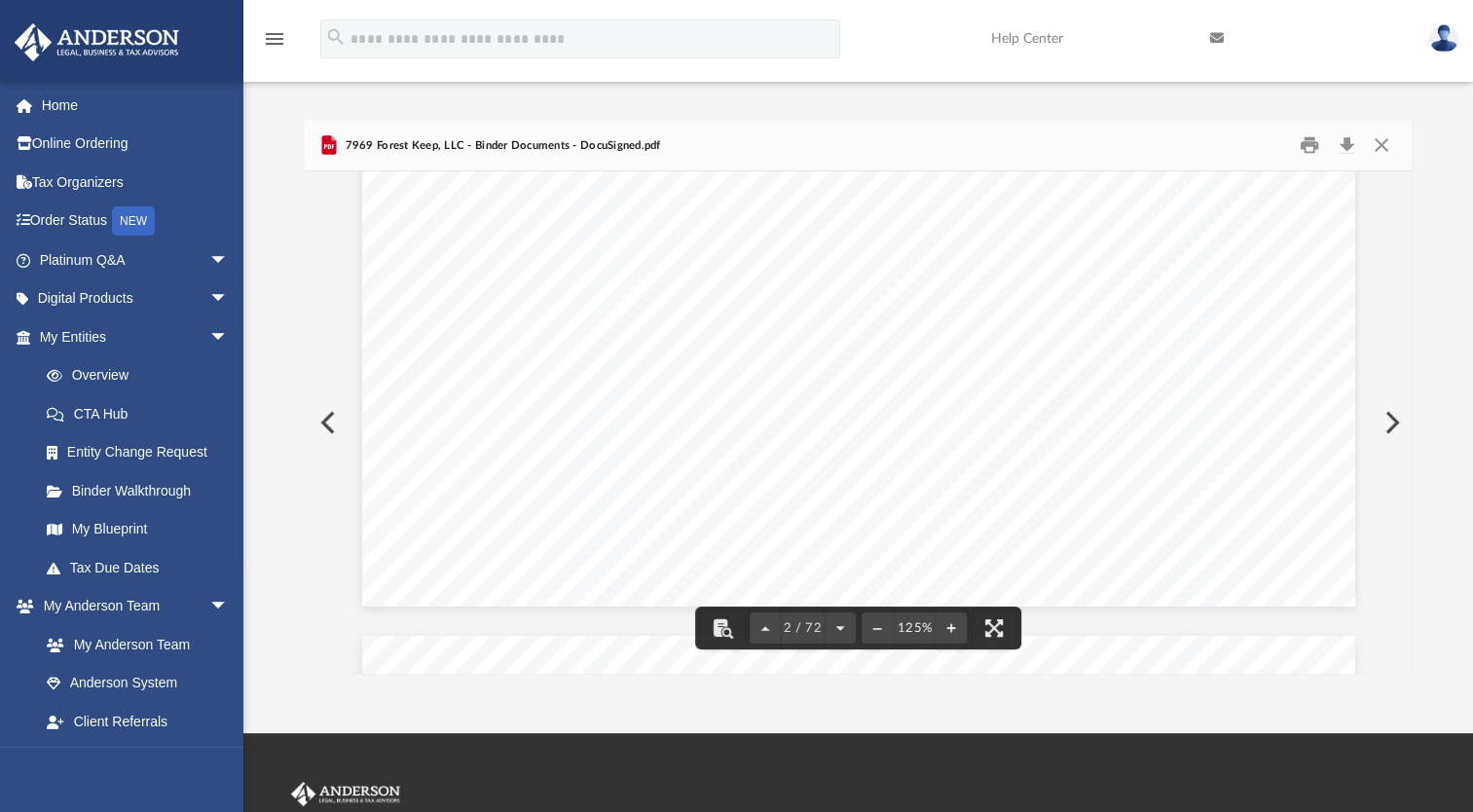
scroll to position [0, 0]
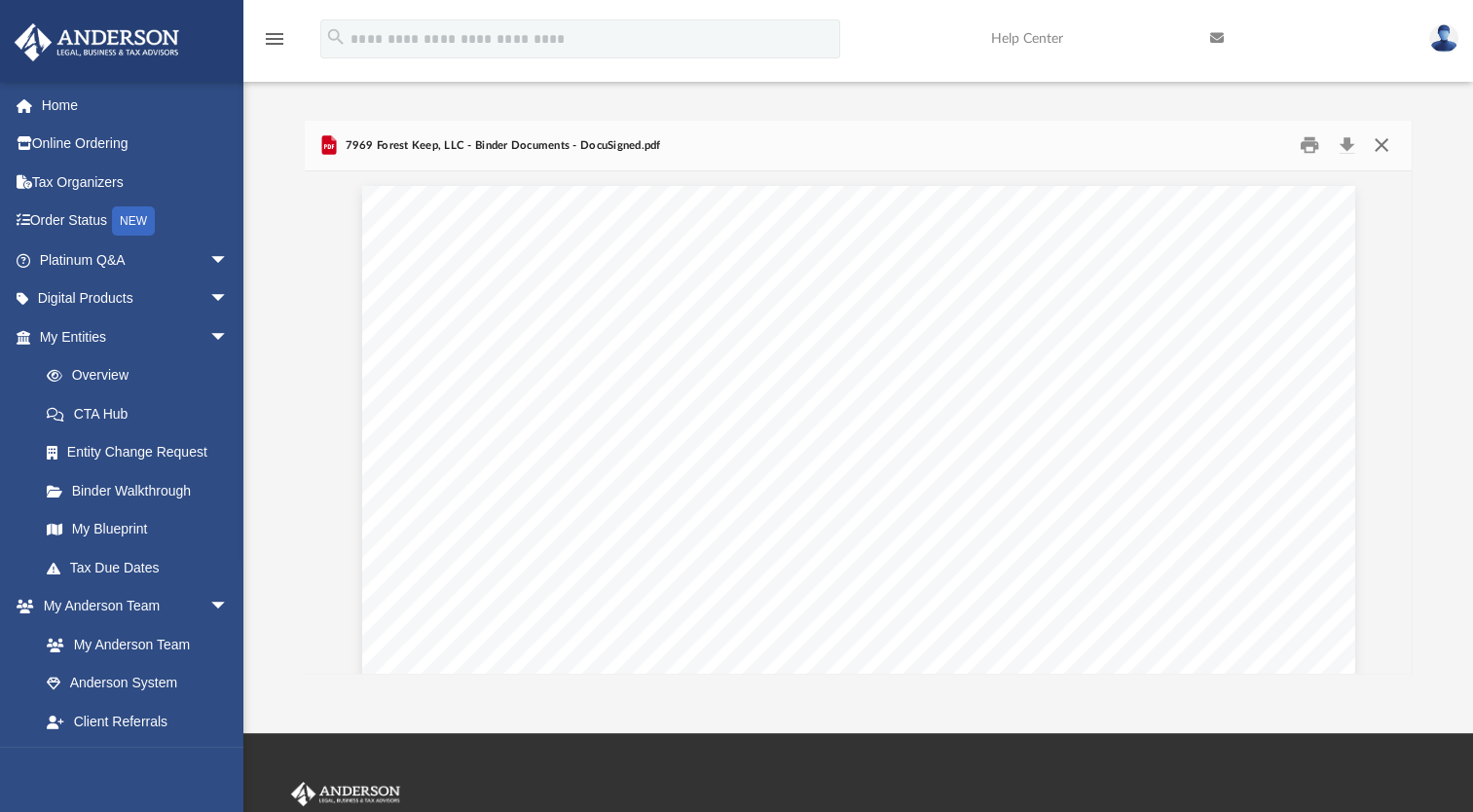
click at [1378, 149] on button "Close" at bounding box center [1381, 145] width 35 height 30
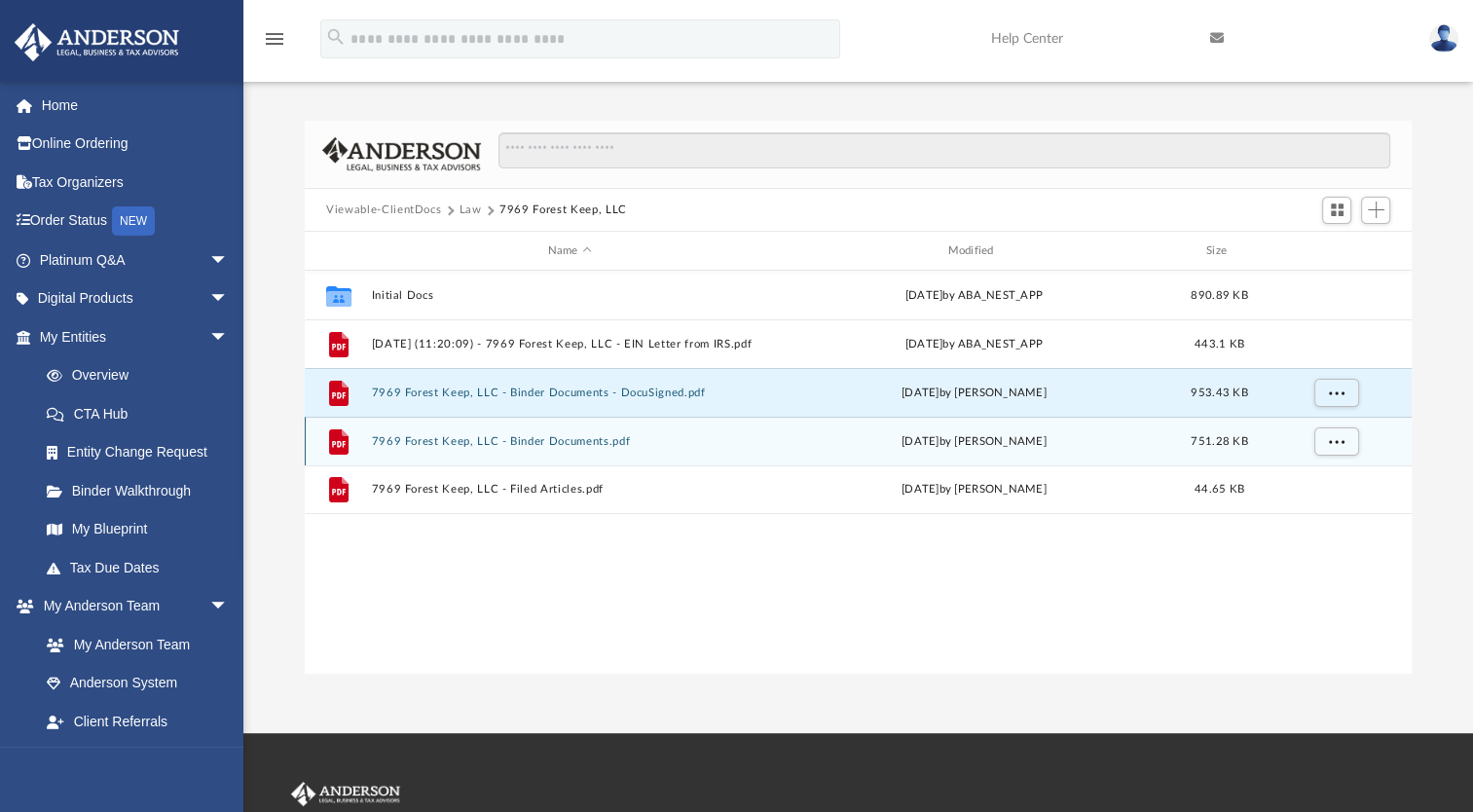
click at [552, 442] on button "7969 Forest Keep, LLC - Binder Documents.pdf" at bounding box center [569, 441] width 396 height 13
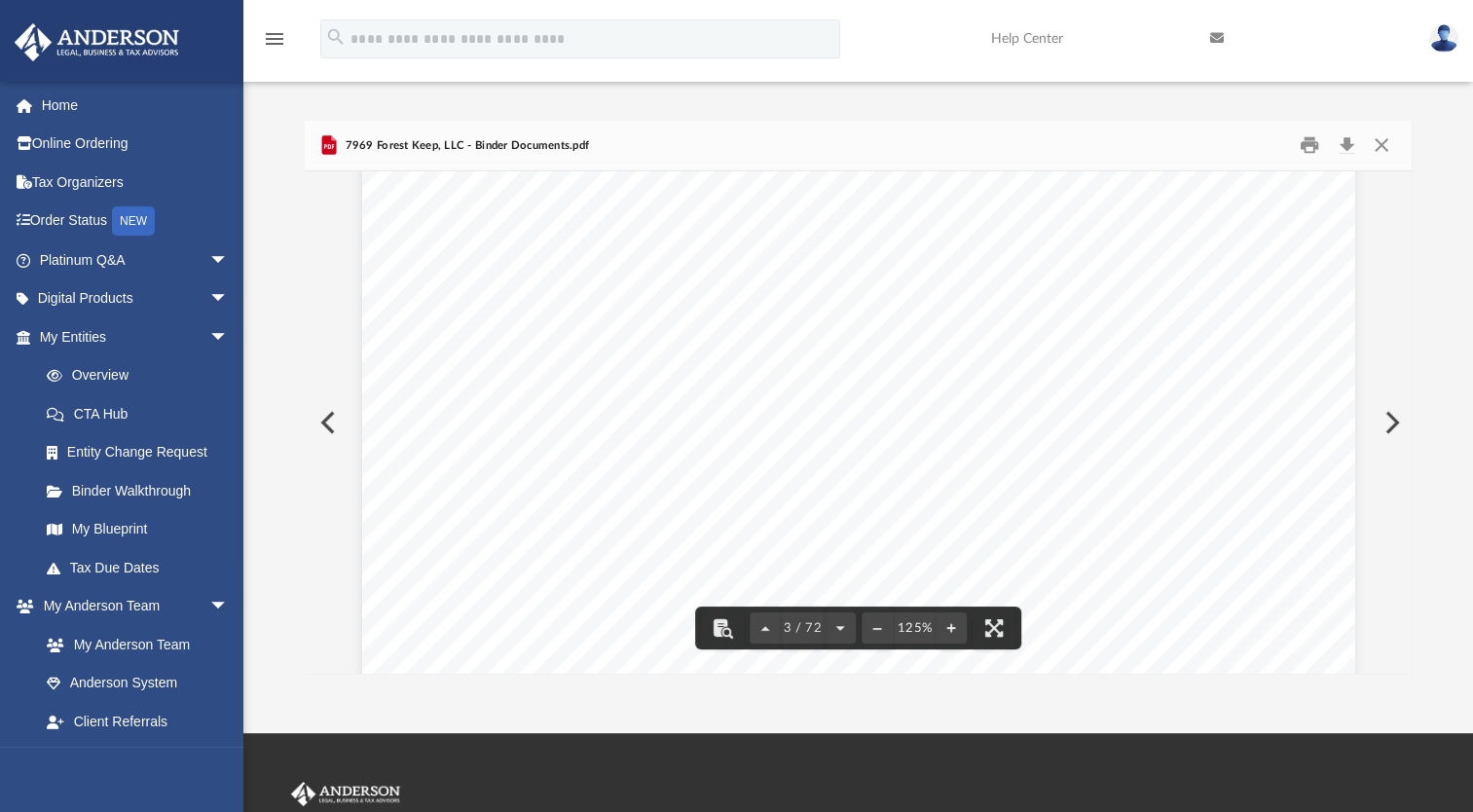
scroll to position [3494, 0]
click at [1379, 131] on button "Close" at bounding box center [1381, 145] width 35 height 30
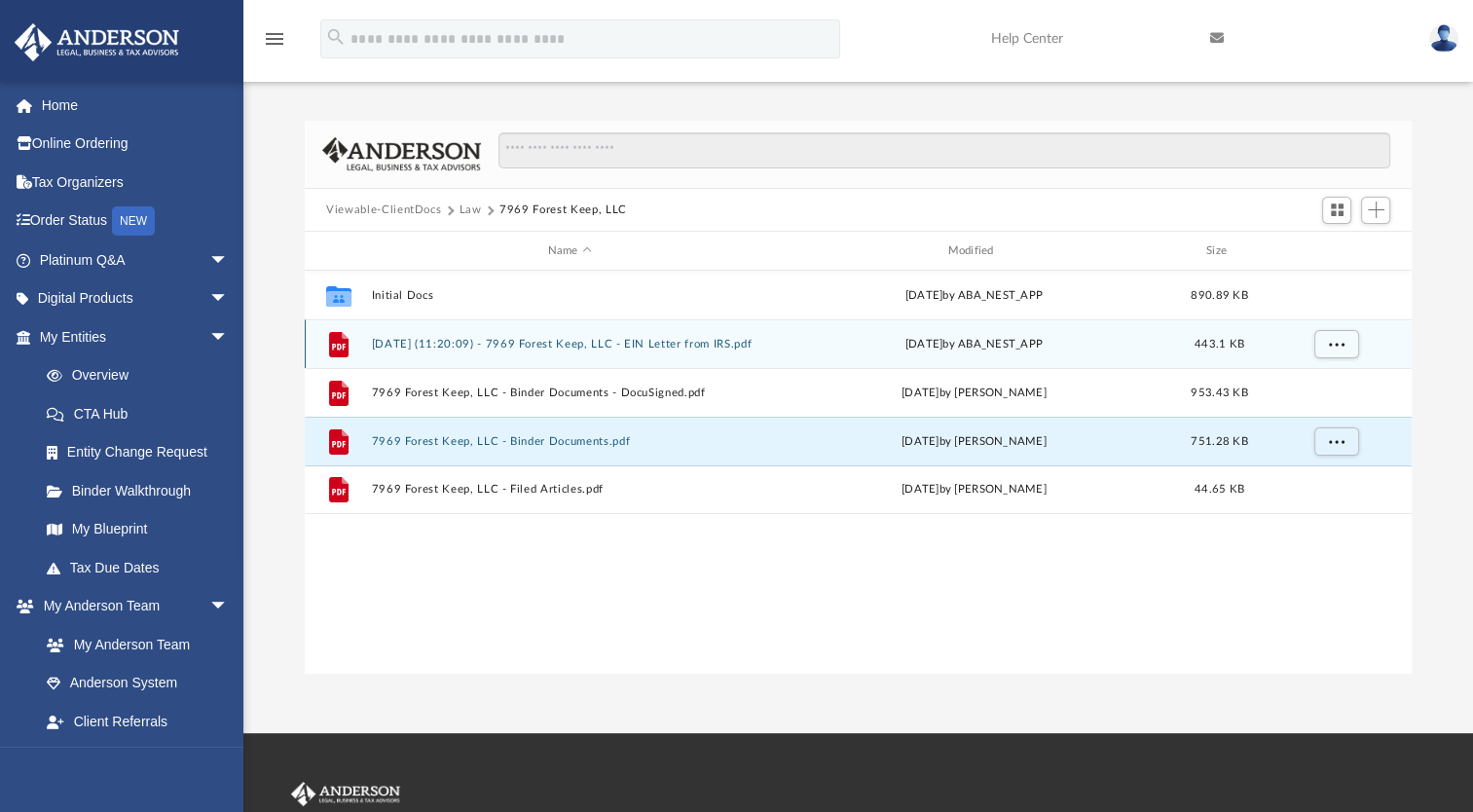
click at [578, 345] on button "2024.11.19 (11:20:09) - 7969 Forest Keep, LLC - EIN Letter from IRS.pdf" at bounding box center [569, 344] width 396 height 13
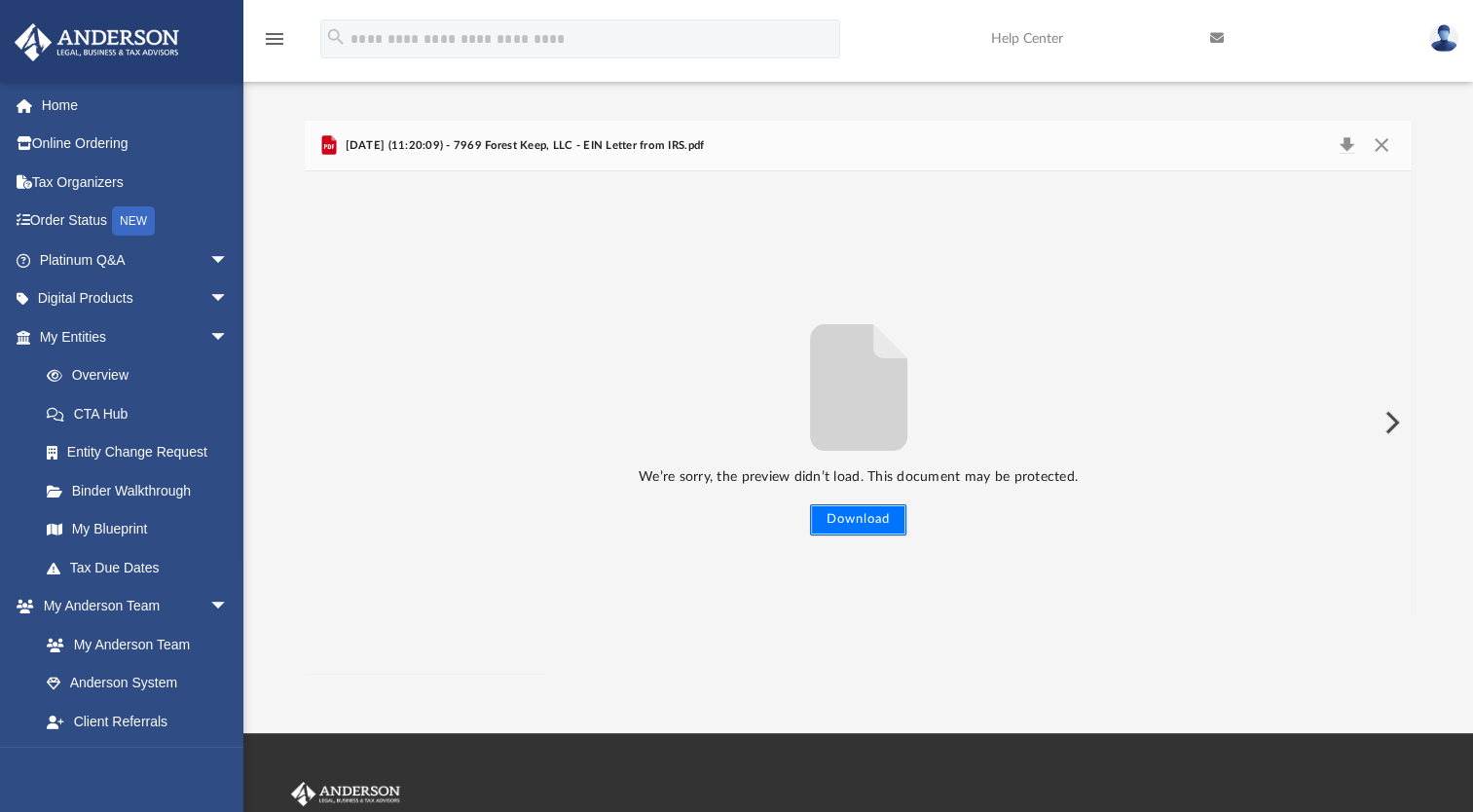
click at [857, 520] on button "Download" at bounding box center [858, 520] width 96 height 31
click at [1386, 150] on button "Close" at bounding box center [1381, 146] width 35 height 28
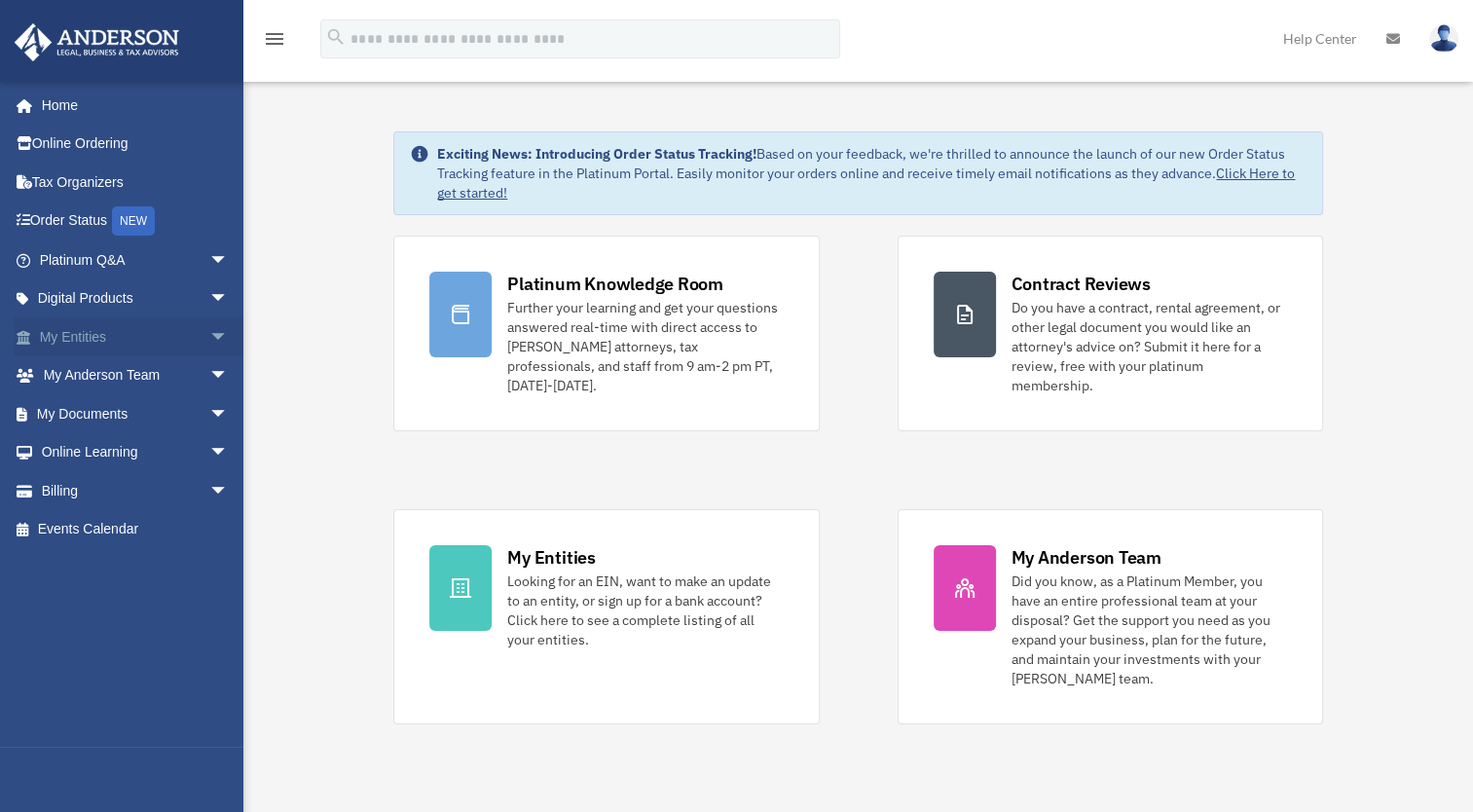
click at [93, 339] on link "My Entities arrow_drop_down" at bounding box center [136, 337] width 244 height 39
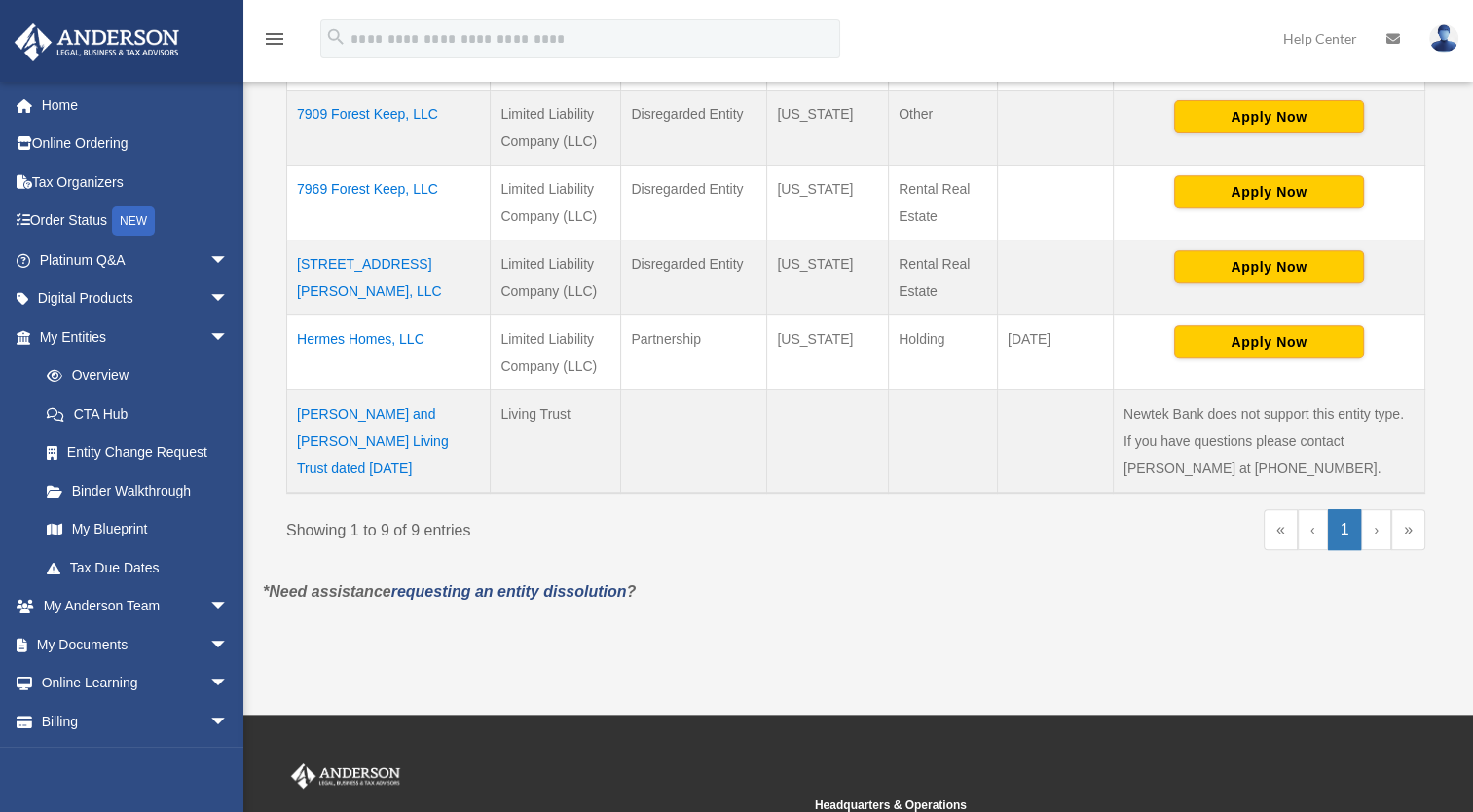
scroll to position [788, 0]
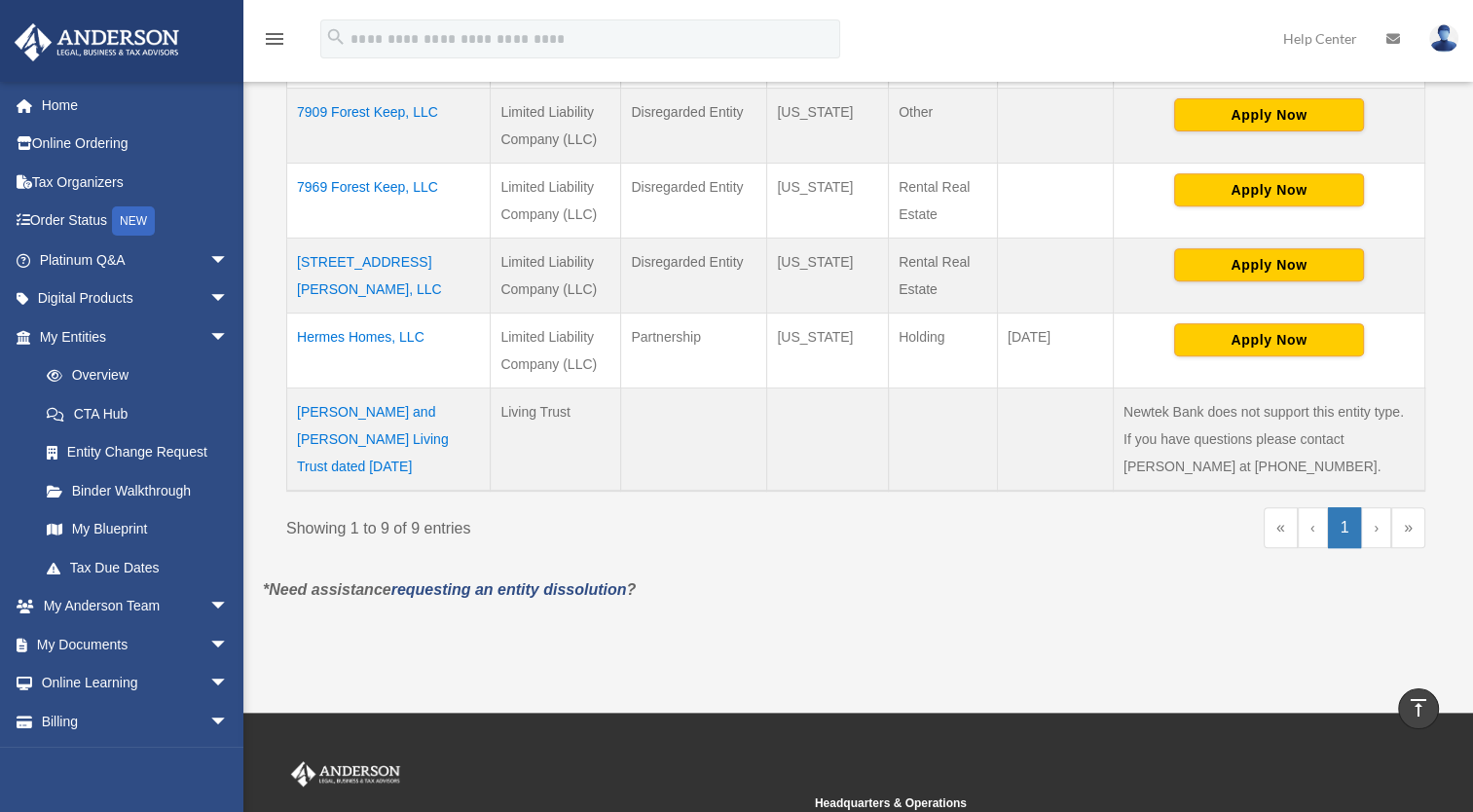
click at [381, 409] on td "Mauricio and Izabel Ramirez Living Trust dated March 21st, 2025" at bounding box center [388, 438] width 204 height 103
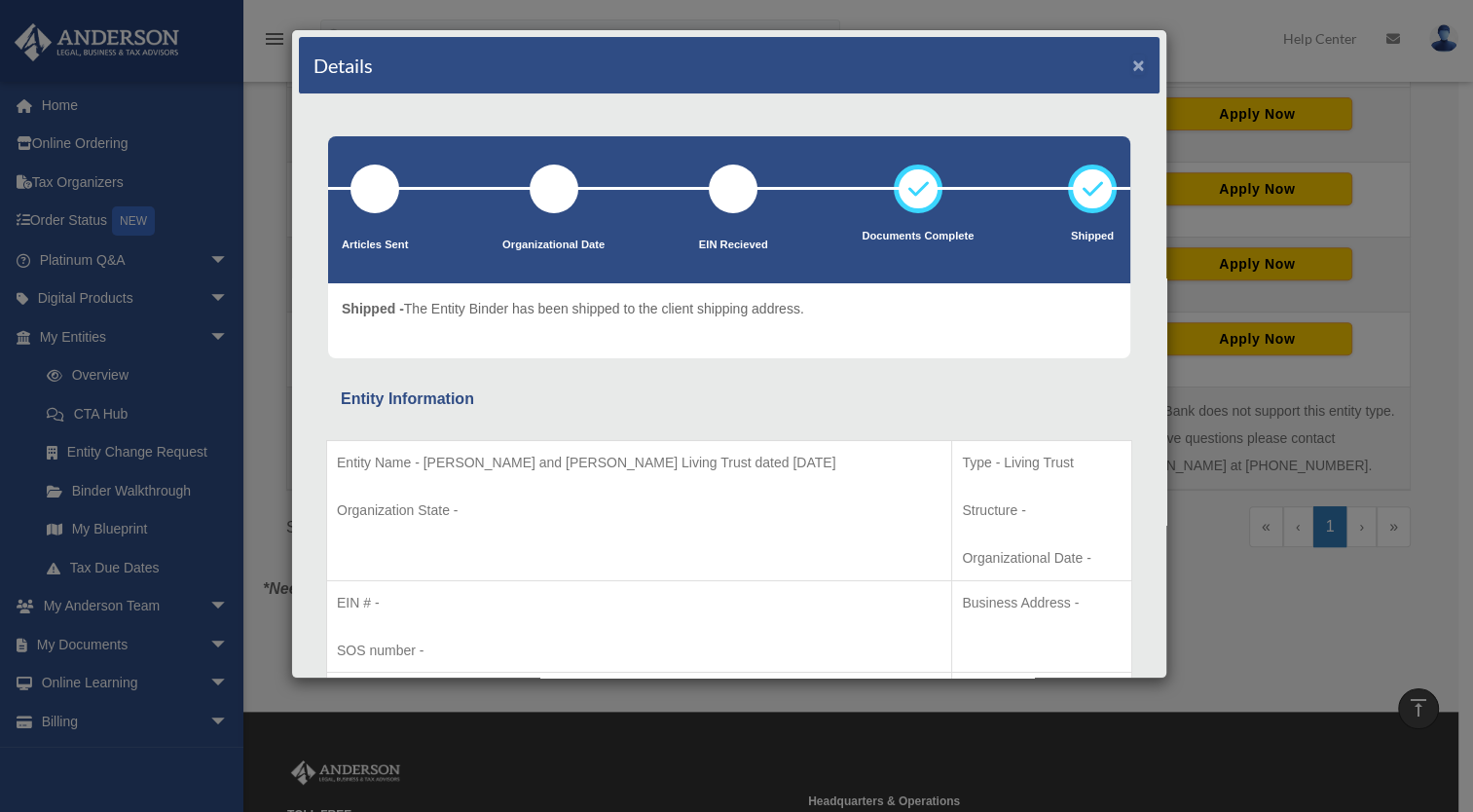
click at [1132, 63] on button "×" at bounding box center [1138, 64] width 13 height 21
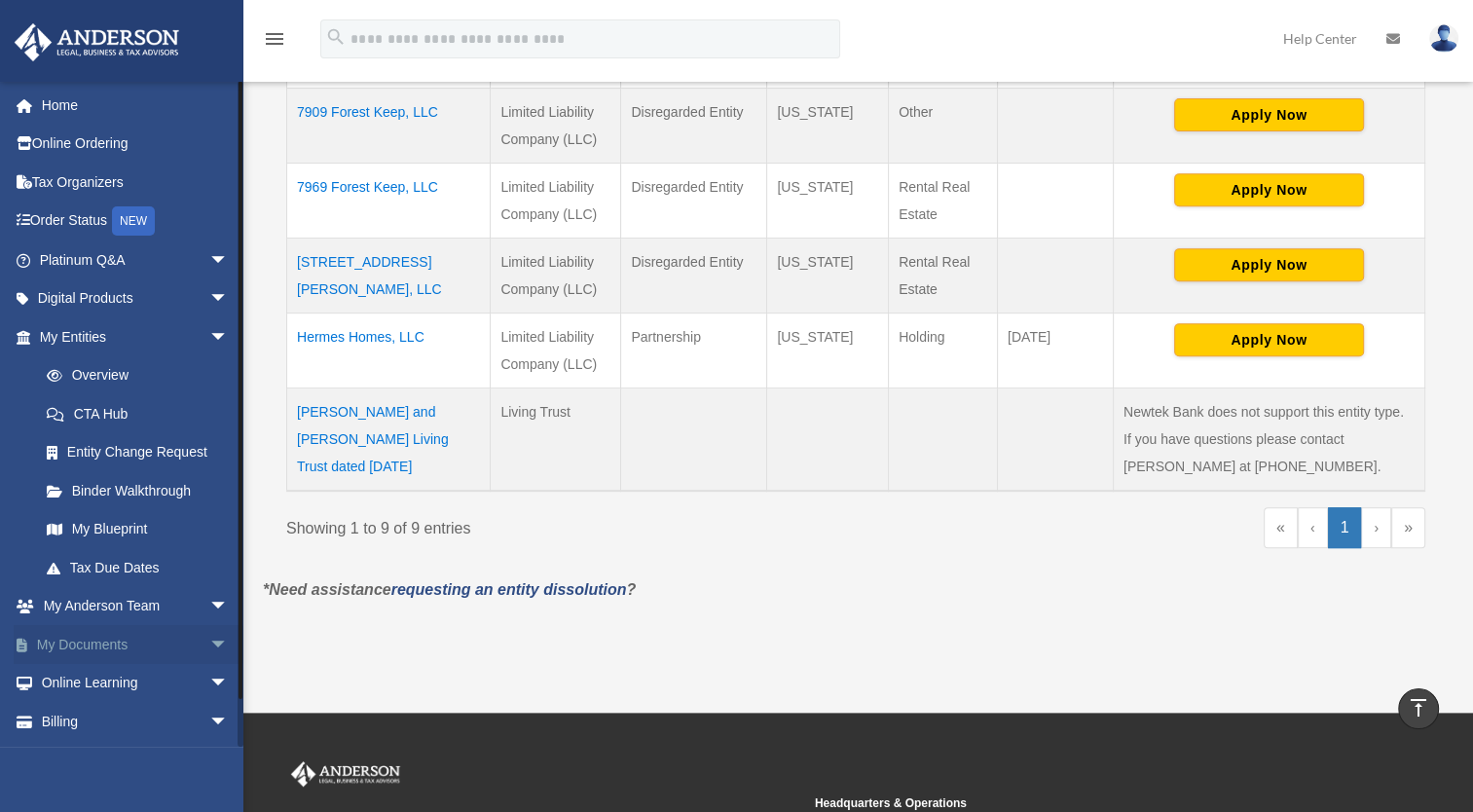
click at [72, 652] on link "My Documents arrow_drop_down" at bounding box center [136, 645] width 244 height 39
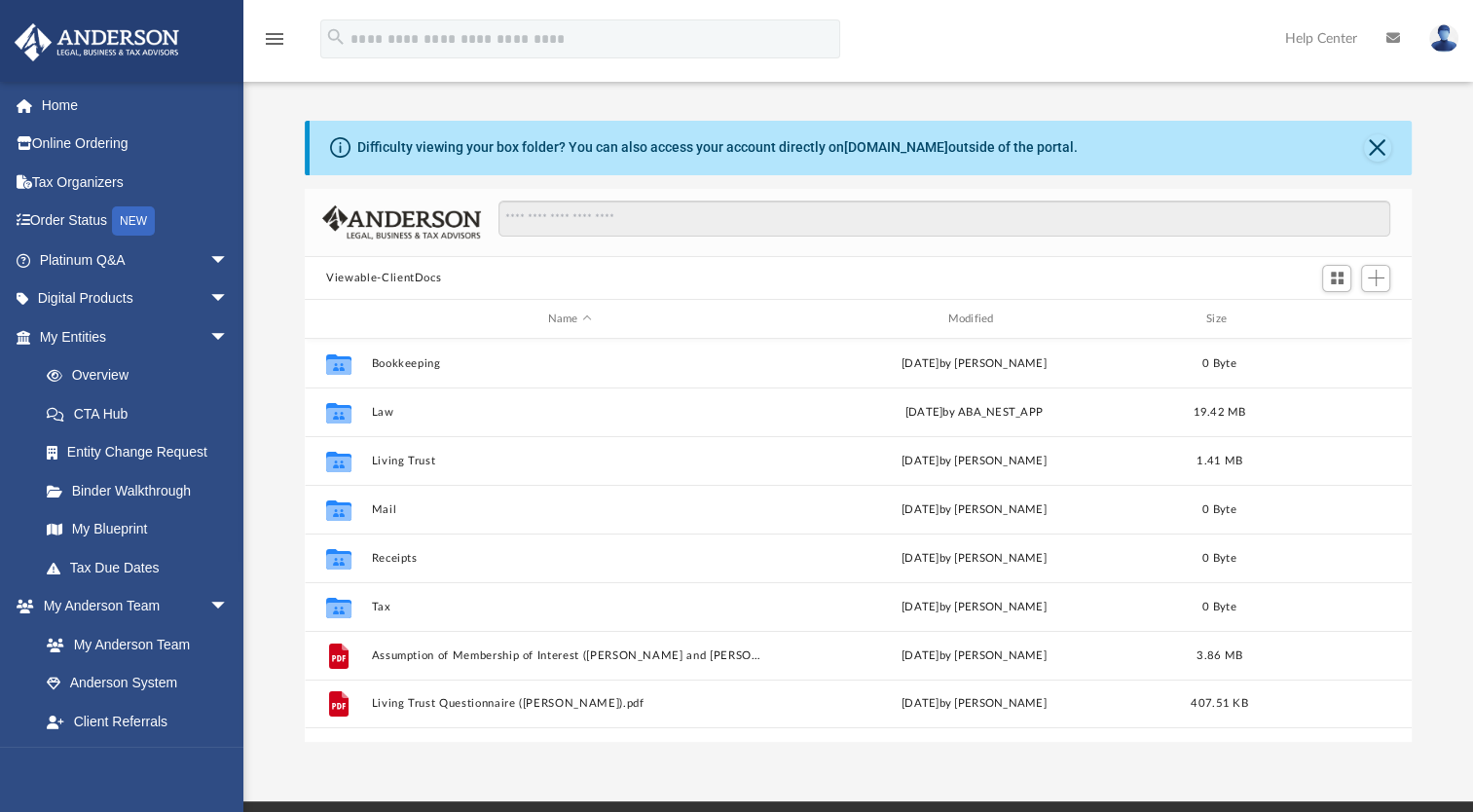
scroll to position [428, 1090]
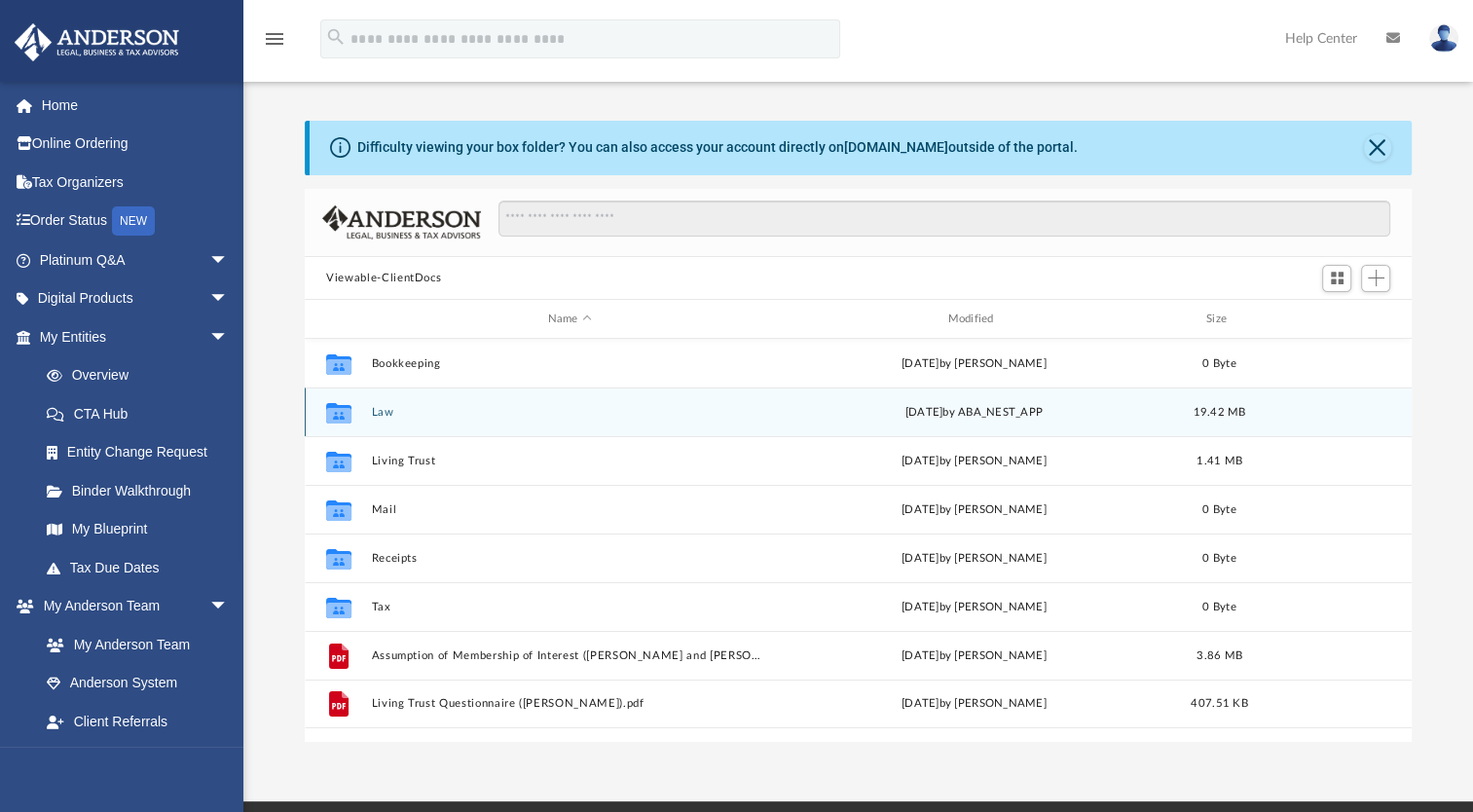
click at [392, 411] on button "Law" at bounding box center [569, 412] width 396 height 13
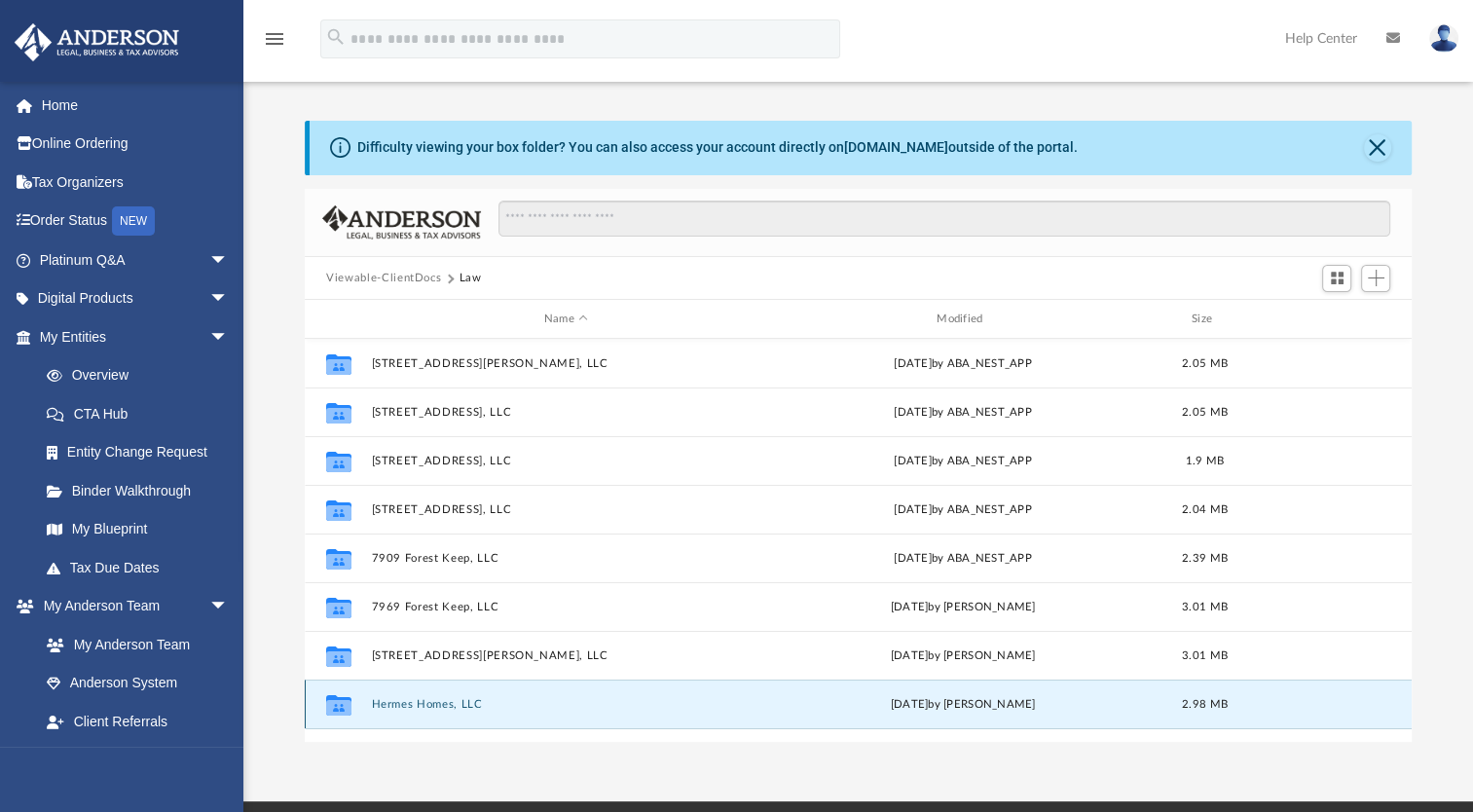
click at [409, 707] on button "Hermes Homes, LLC" at bounding box center [565, 704] width 388 height 13
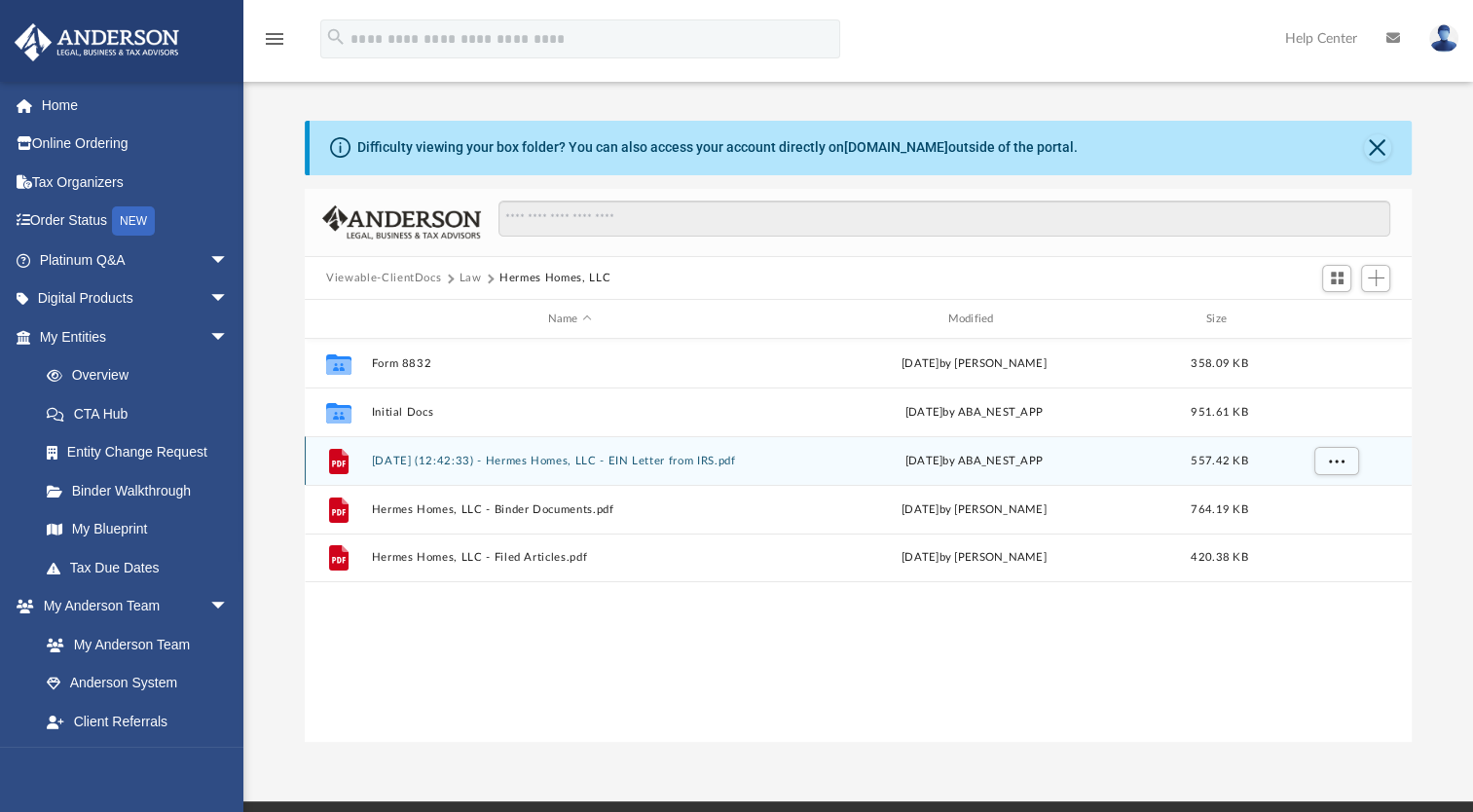
click at [540, 469] on div "File [DATE] (12:42:33) - Hermes Homes, LLC - EIN Letter from IRS.pdf [DATE] by …" at bounding box center [858, 460] width 1107 height 48
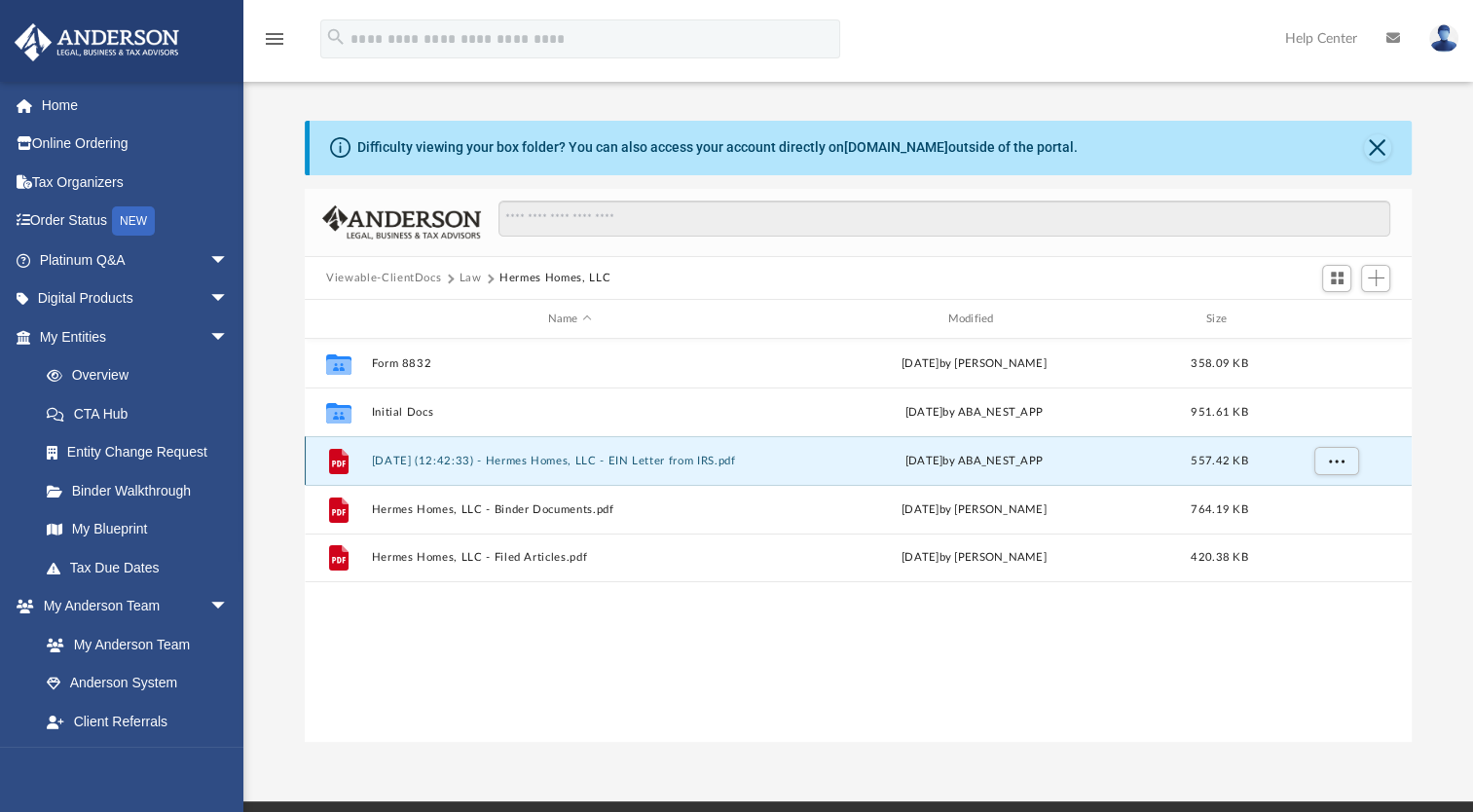
click at [547, 458] on button "[DATE] (12:42:33) - Hermes Homes, LLC - EIN Letter from IRS.pdf" at bounding box center [569, 460] width 396 height 13
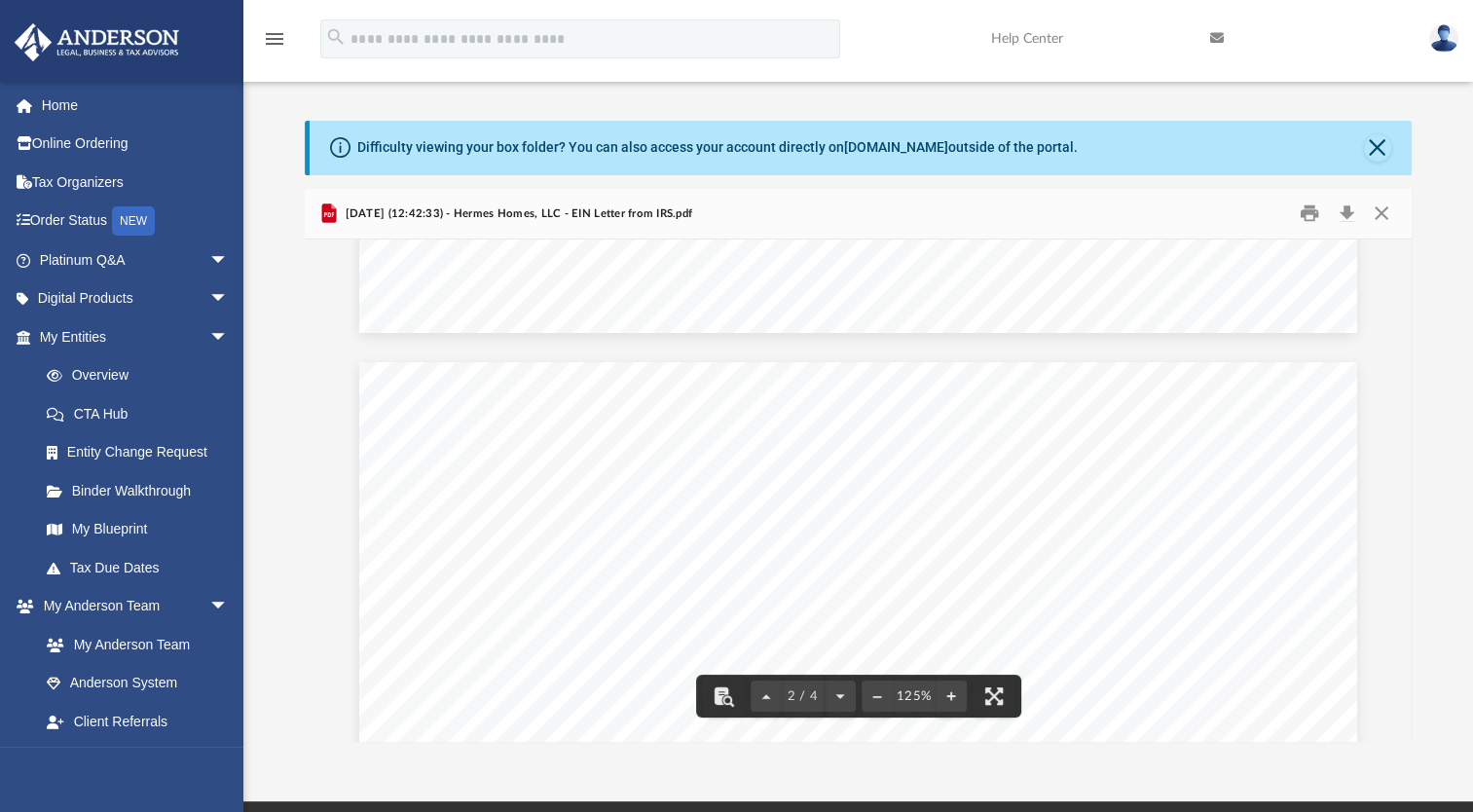
click at [1383, 149] on button "Close" at bounding box center [1378, 148] width 28 height 28
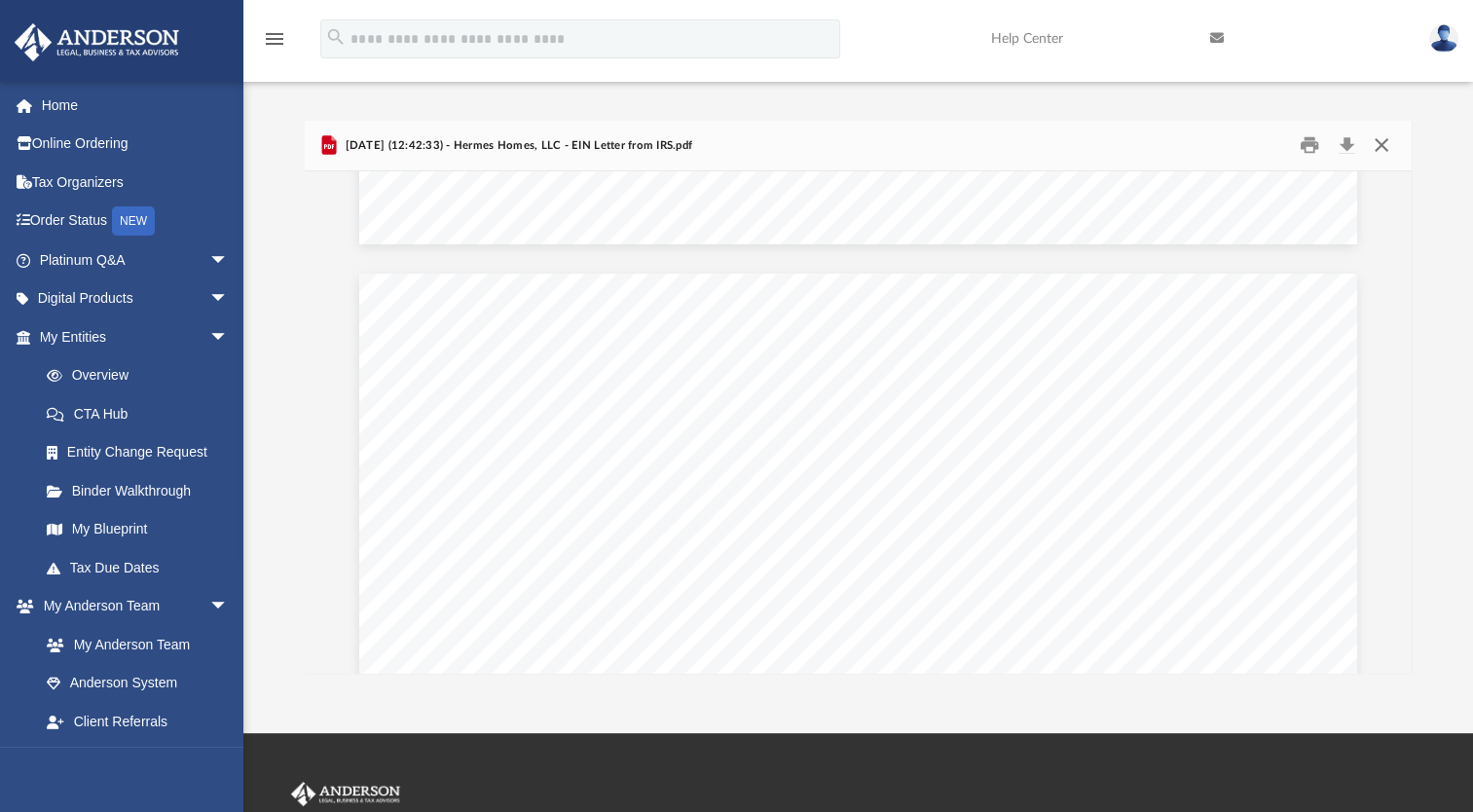
click at [1383, 149] on button "Close" at bounding box center [1381, 145] width 35 height 30
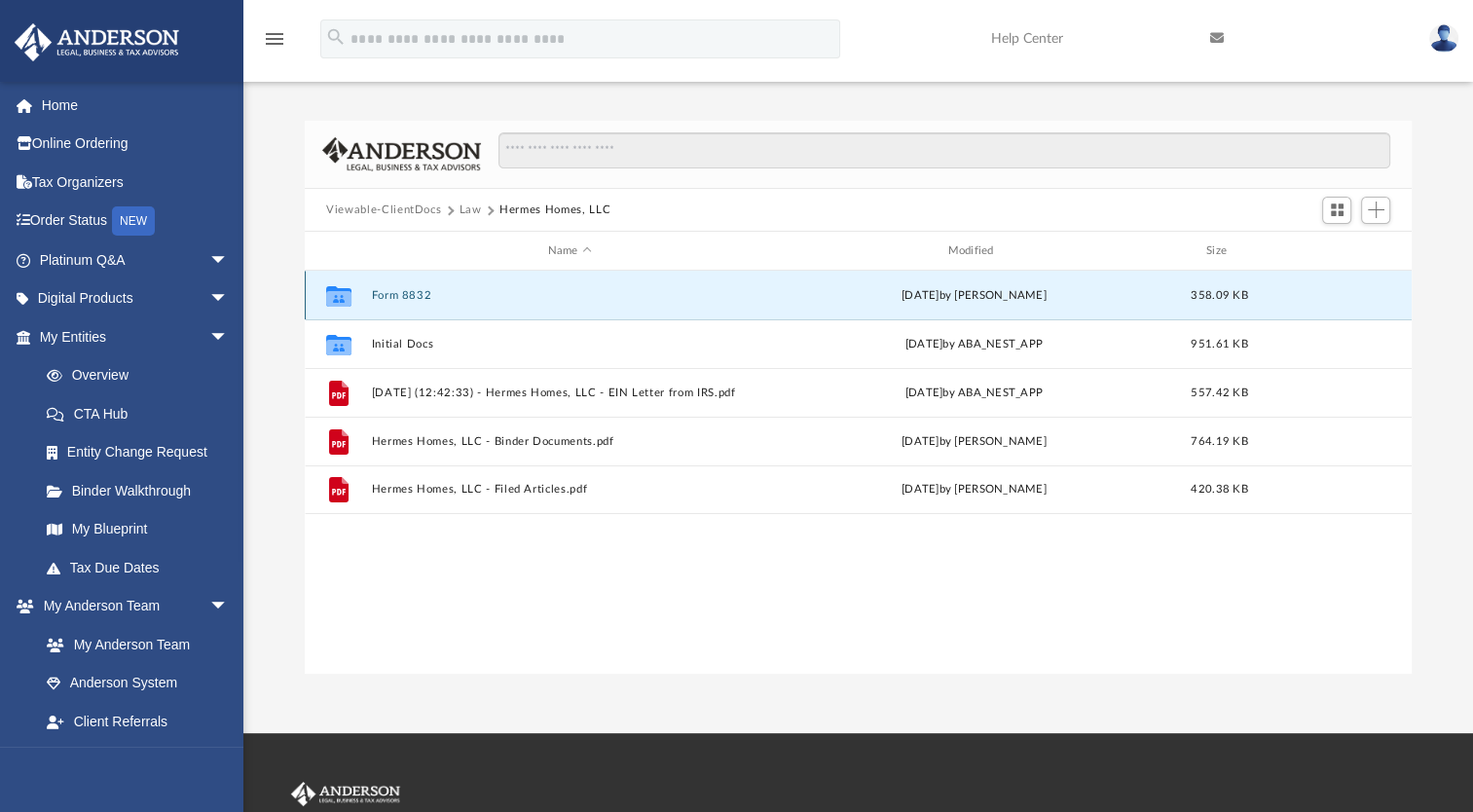
click at [407, 298] on button "Form 8832" at bounding box center [569, 295] width 396 height 13
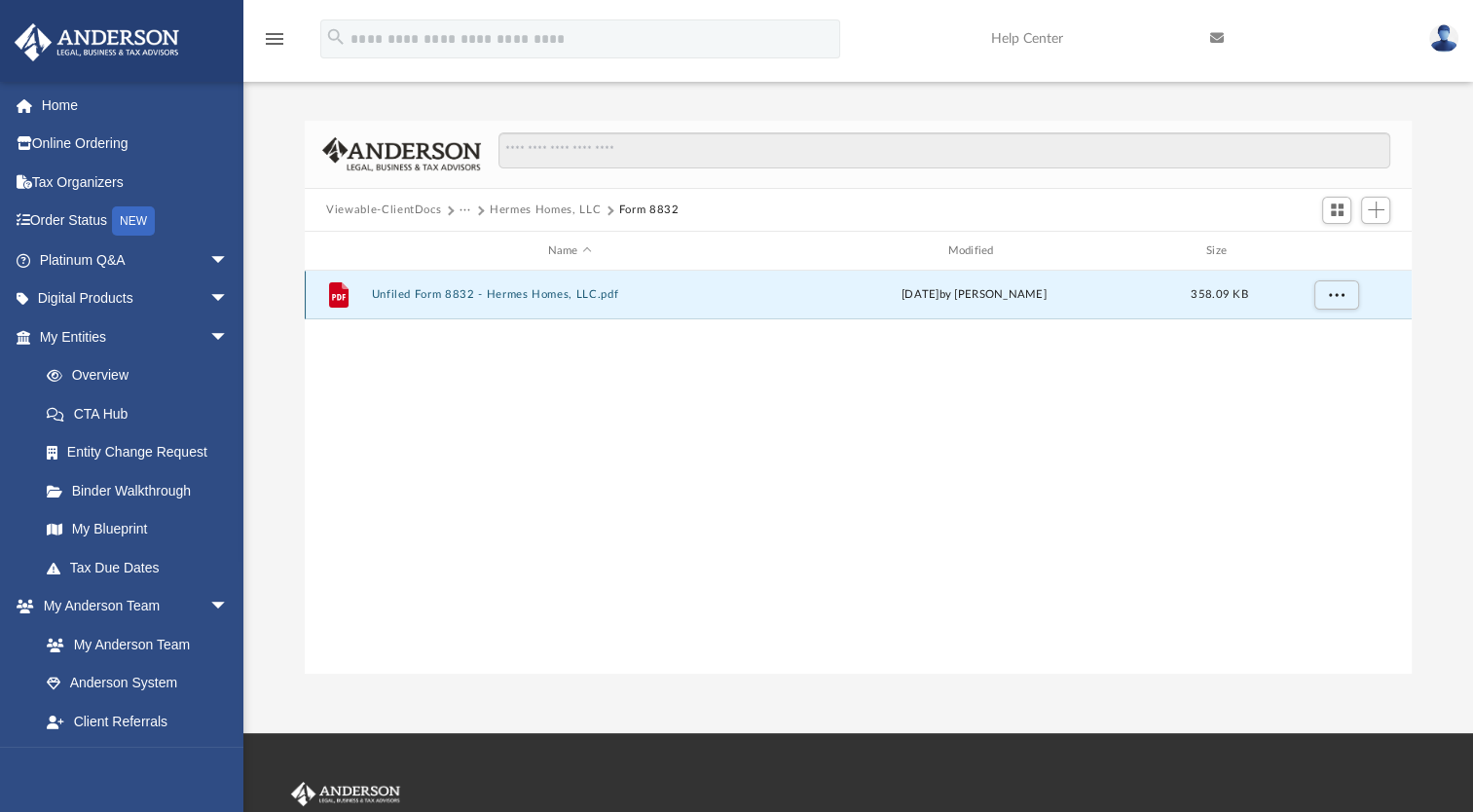
click at [407, 298] on button "Unfiled Form 8832 - Hermes Homes, LLC.pdf" at bounding box center [569, 294] width 396 height 13
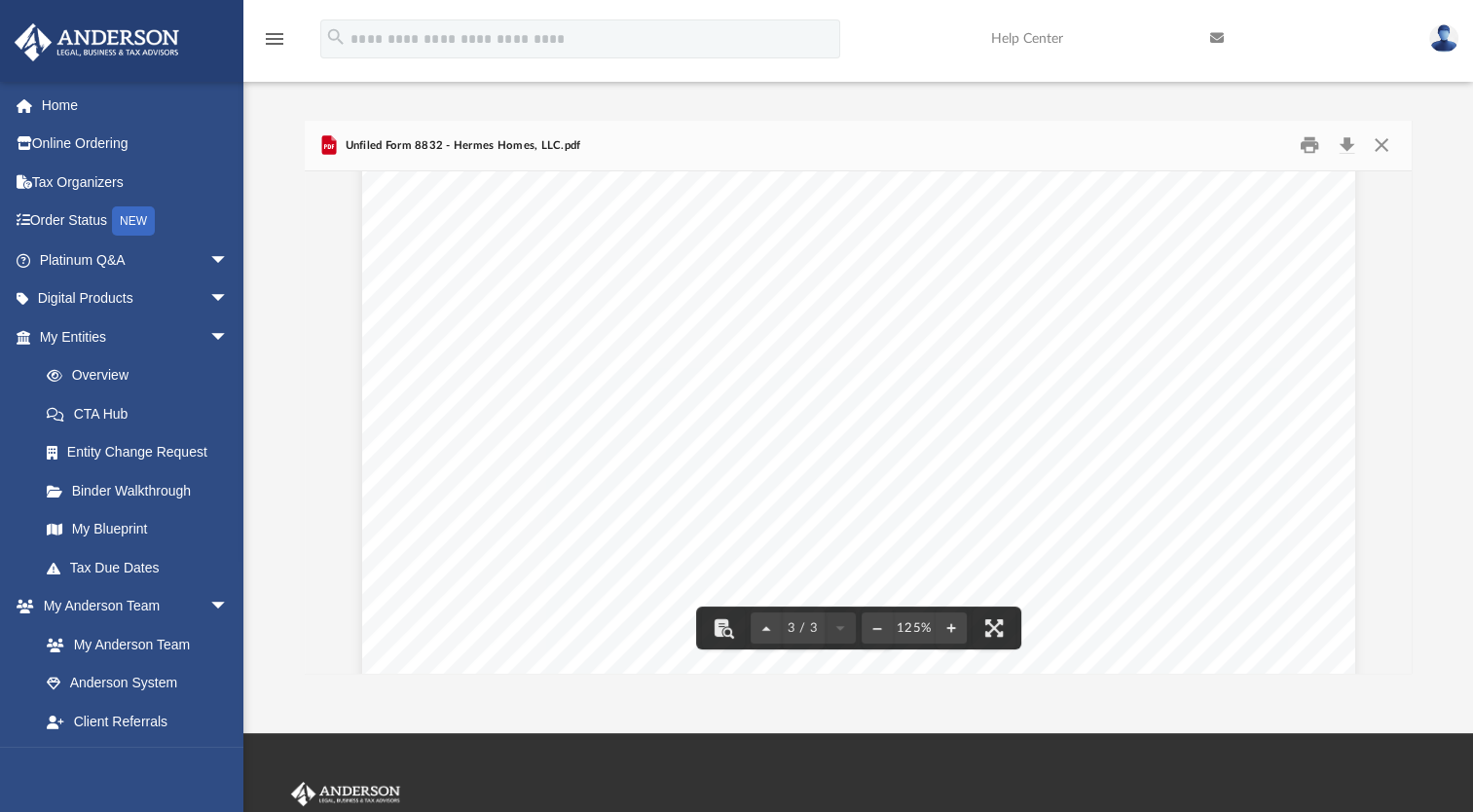
scroll to position [2948, 0]
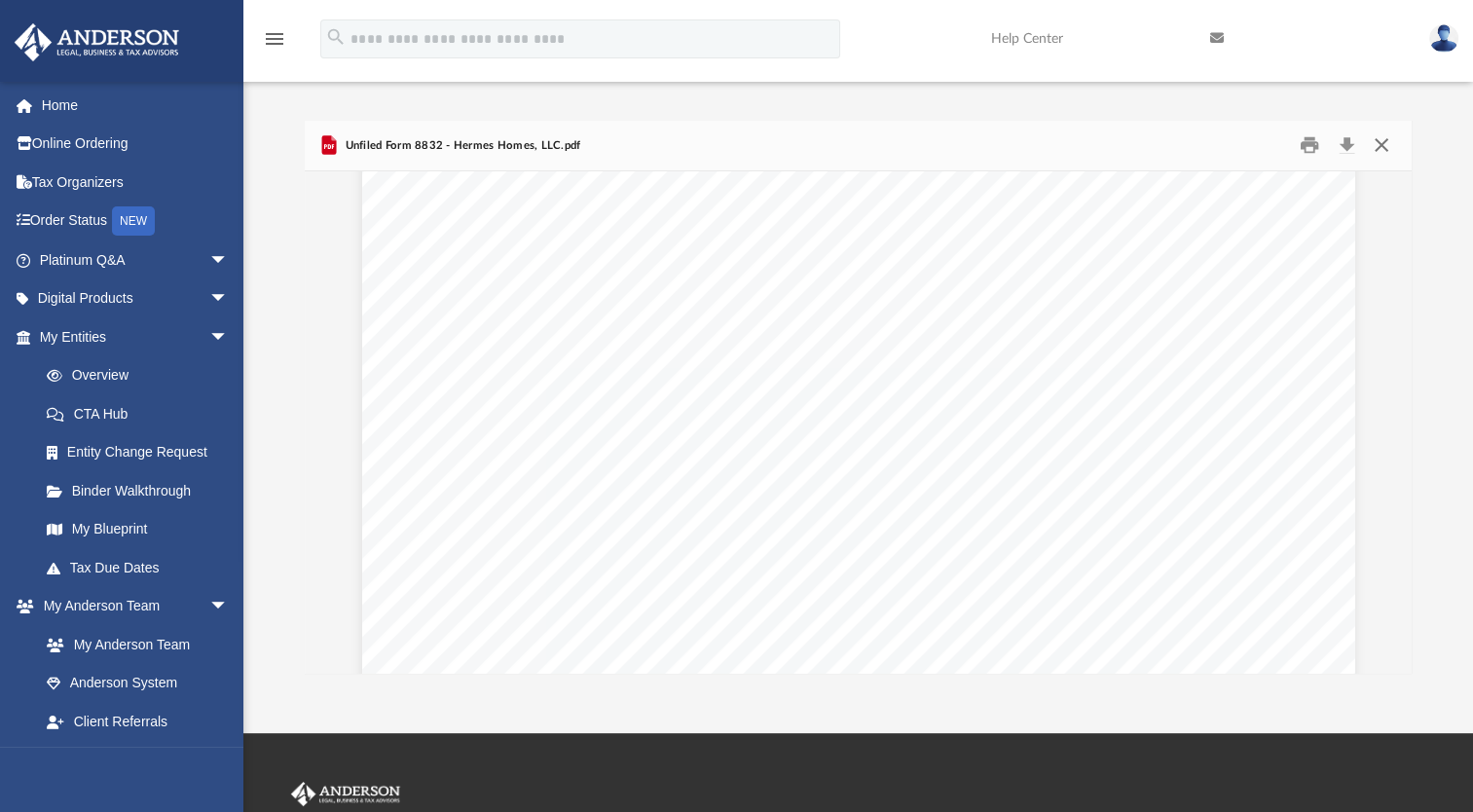
click at [1374, 145] on button "Close" at bounding box center [1381, 145] width 35 height 30
